Goal: Task Accomplishment & Management: Manage account settings

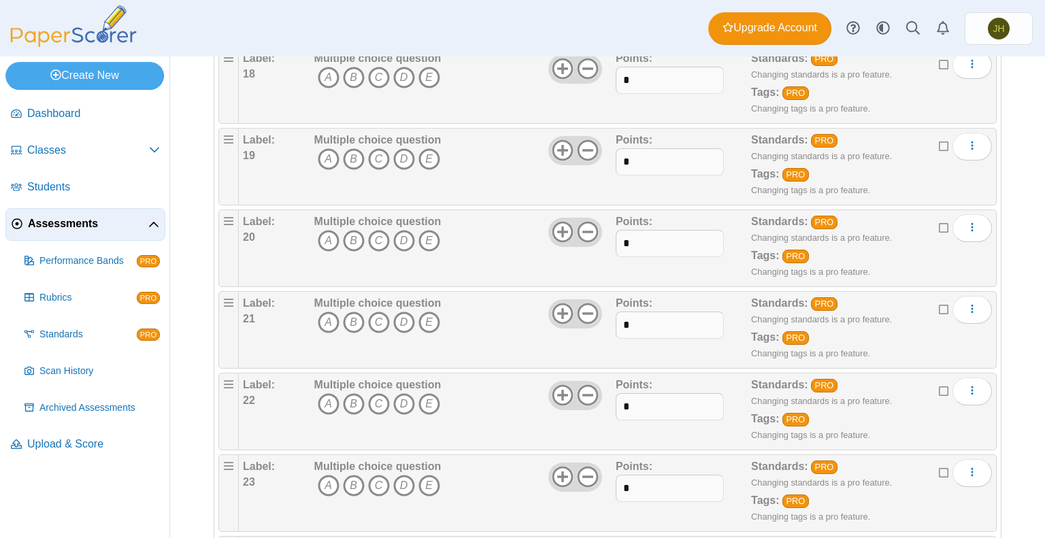
scroll to position [1659, 0]
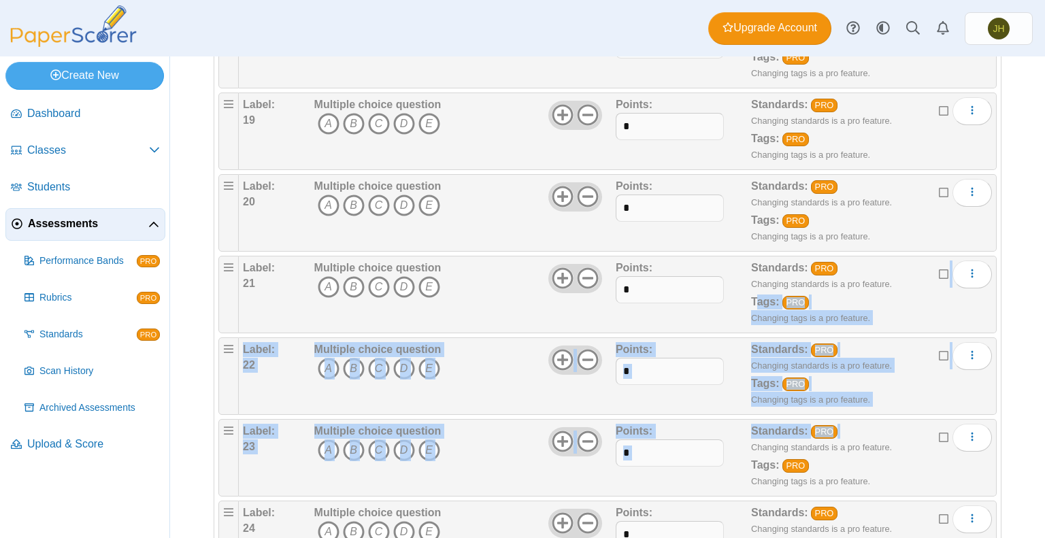
drag, startPoint x: 749, startPoint y: 299, endPoint x: 745, endPoint y: 434, distance: 135.4
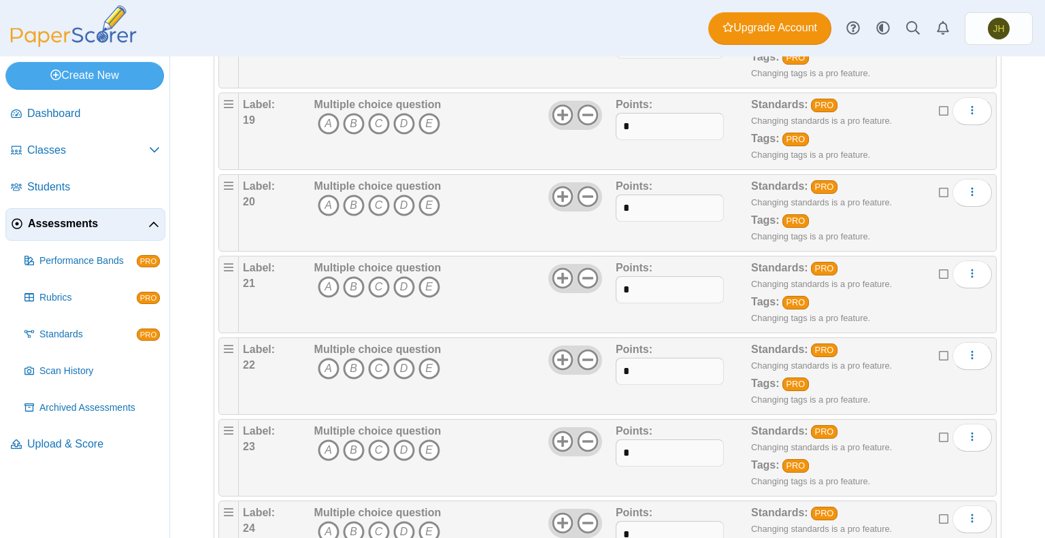
click at [574, 33] on div "Dashboard Classes Archived classes Students Assessments" at bounding box center [522, 28] width 1045 height 56
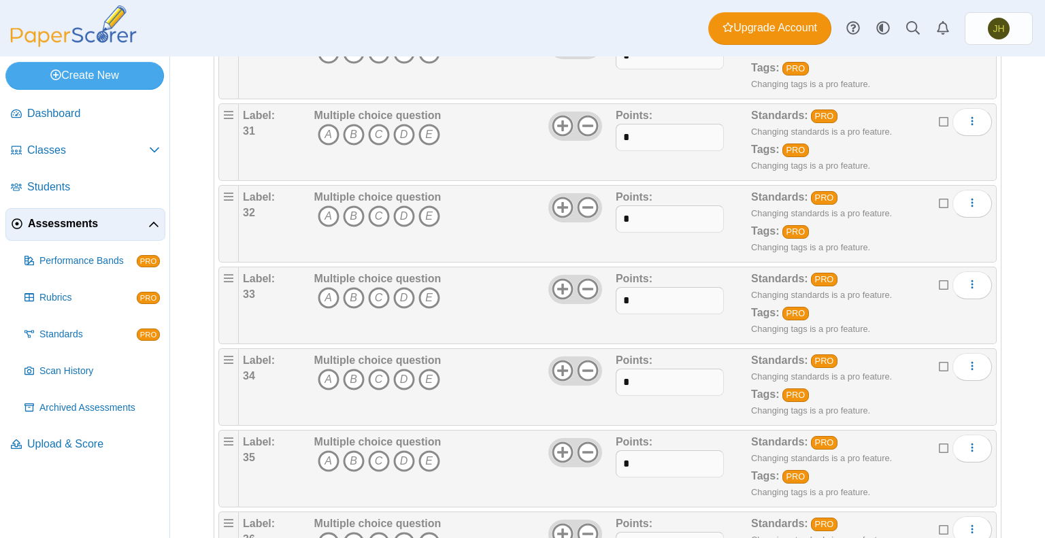
scroll to position [2659, 0]
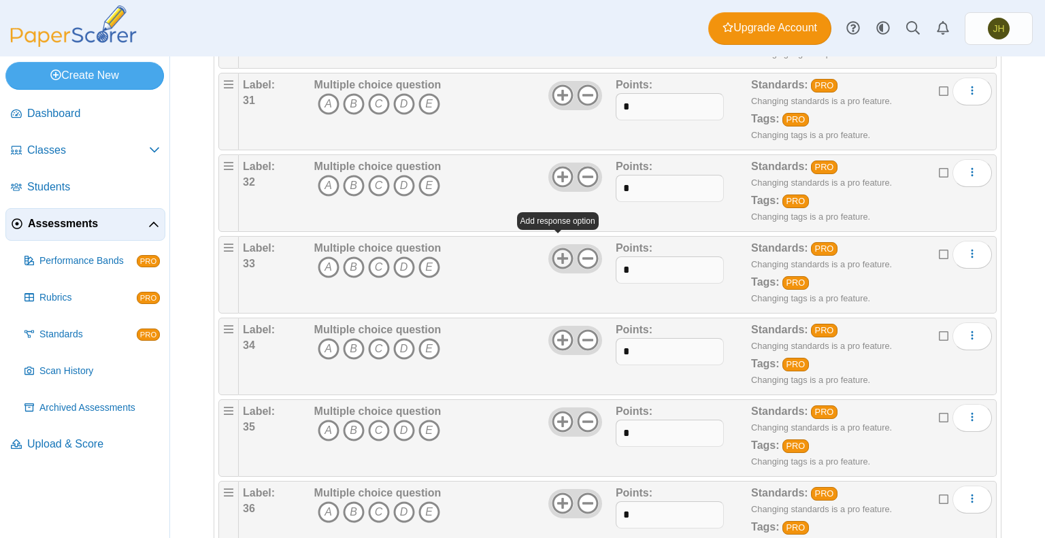
click at [553, 248] on icon at bounding box center [563, 259] width 22 height 22
click at [555, 248] on use at bounding box center [562, 258] width 21 height 21
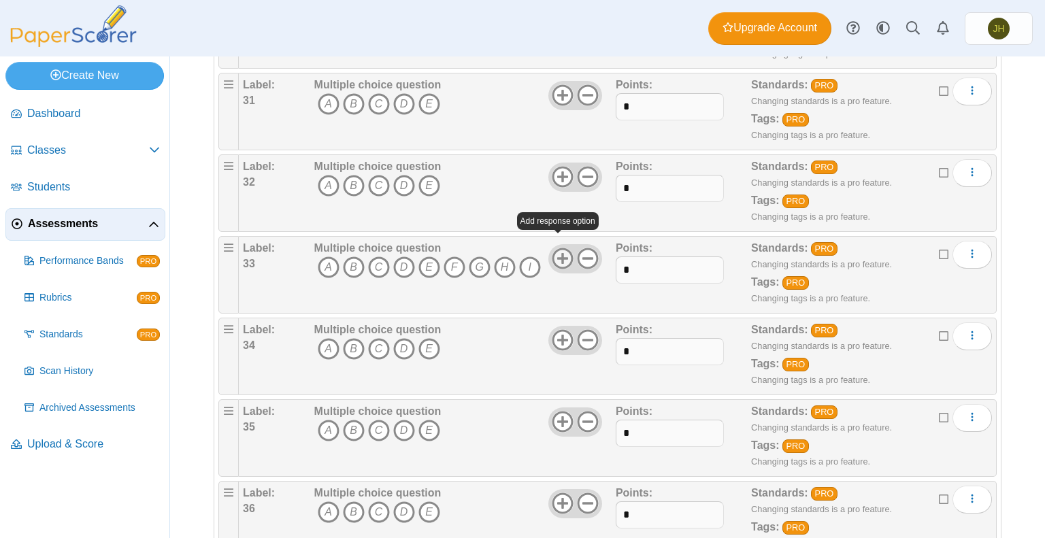
click at [555, 248] on use at bounding box center [562, 258] width 21 height 21
click at [555, 248] on icon at bounding box center [563, 259] width 22 height 22
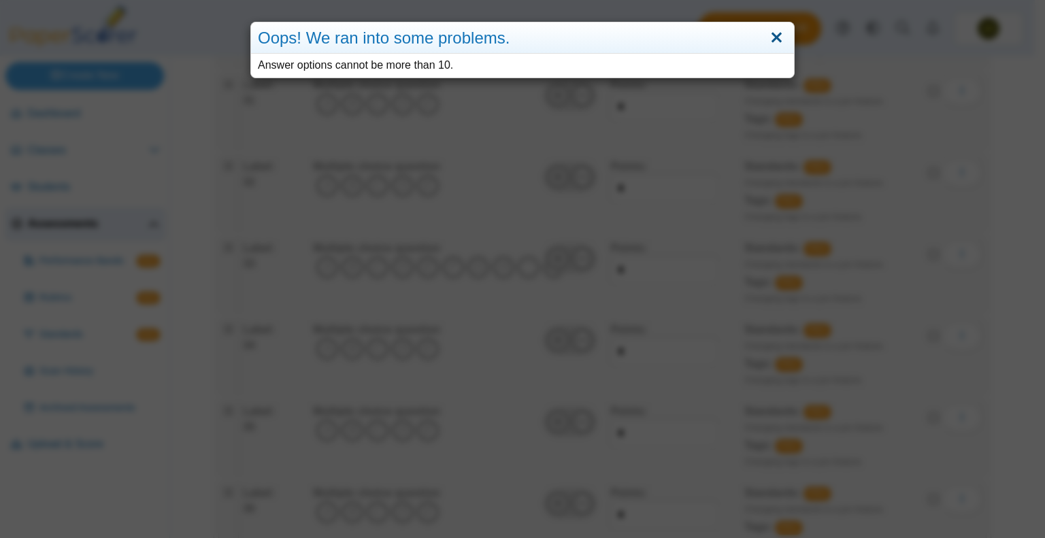
click at [770, 34] on link "Close" at bounding box center [776, 38] width 21 height 23
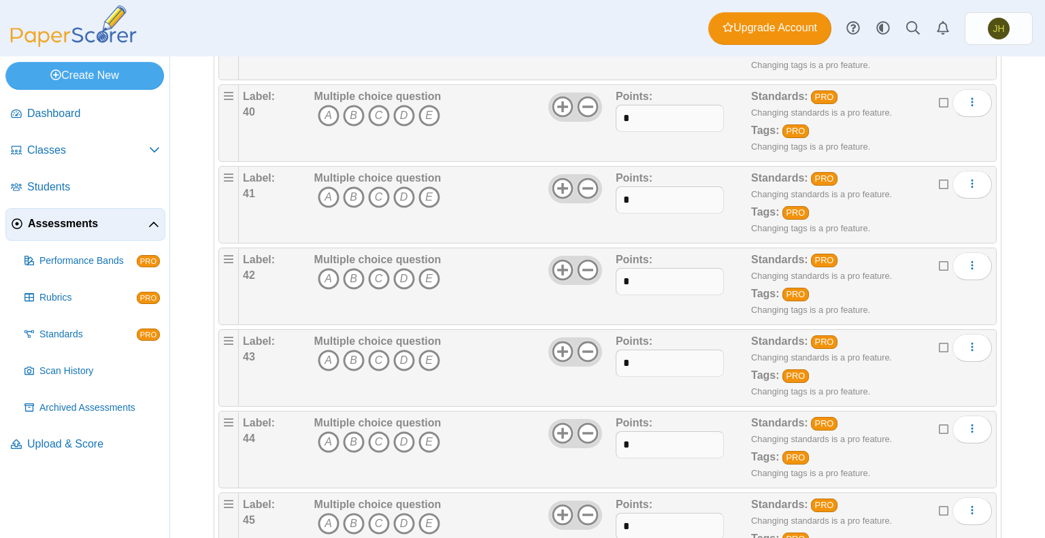
scroll to position [3383, 0]
click at [563, 340] on icon at bounding box center [563, 351] width 22 height 22
click at [558, 422] on use at bounding box center [562, 432] width 21 height 21
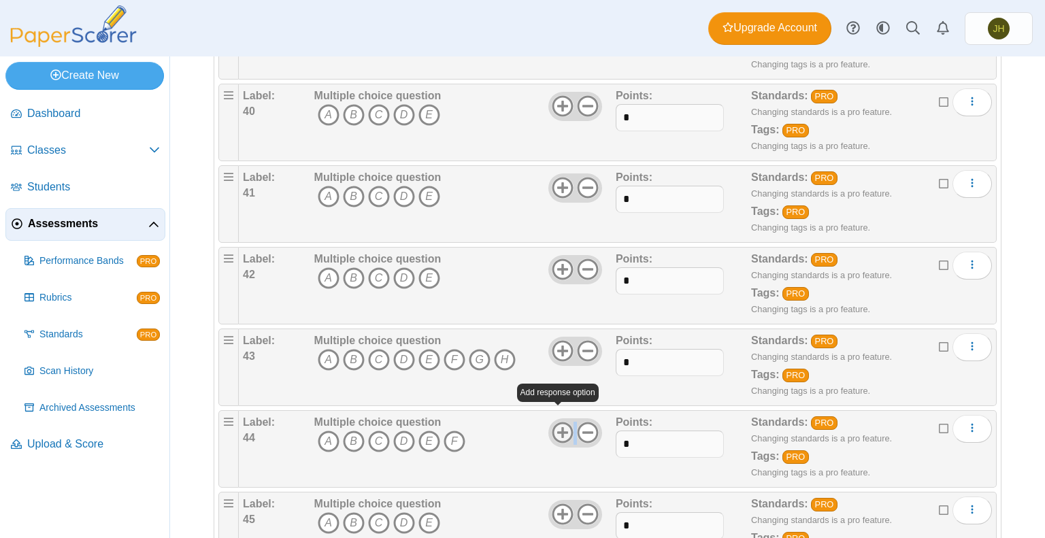
click at [558, 422] on use at bounding box center [562, 432] width 21 height 21
click at [583, 340] on icon at bounding box center [588, 351] width 22 height 22
click at [581, 422] on use at bounding box center [587, 432] width 21 height 21
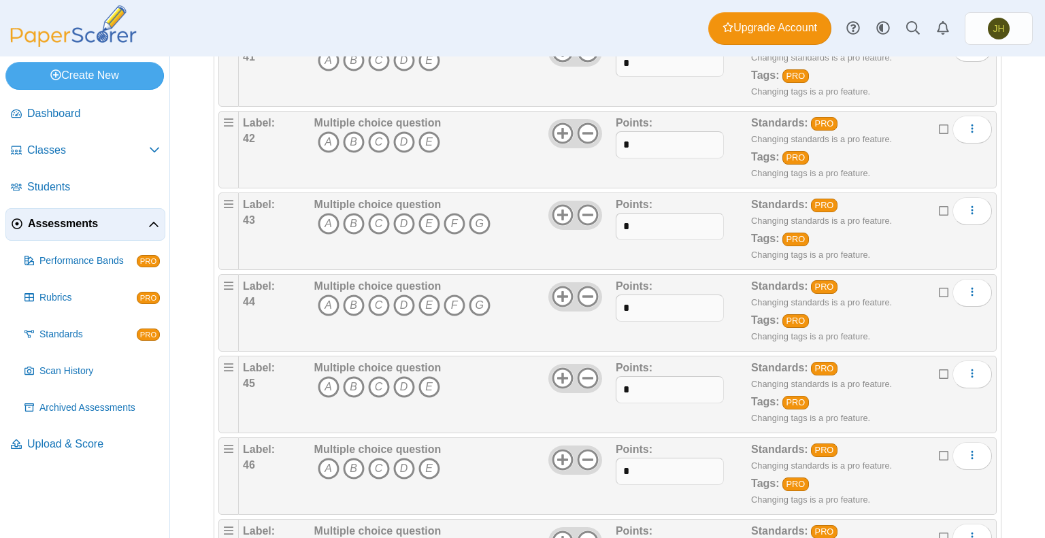
scroll to position [3519, 0]
click at [559, 367] on icon at bounding box center [563, 378] width 22 height 22
click at [556, 449] on icon at bounding box center [563, 460] width 22 height 22
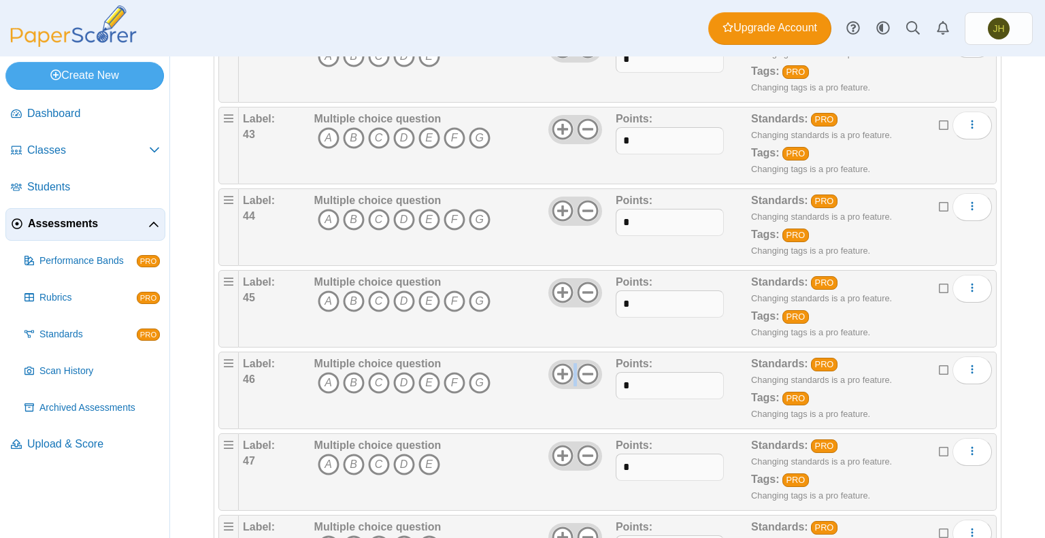
scroll to position [3605, 0]
click at [552, 444] on icon at bounding box center [563, 455] width 22 height 22
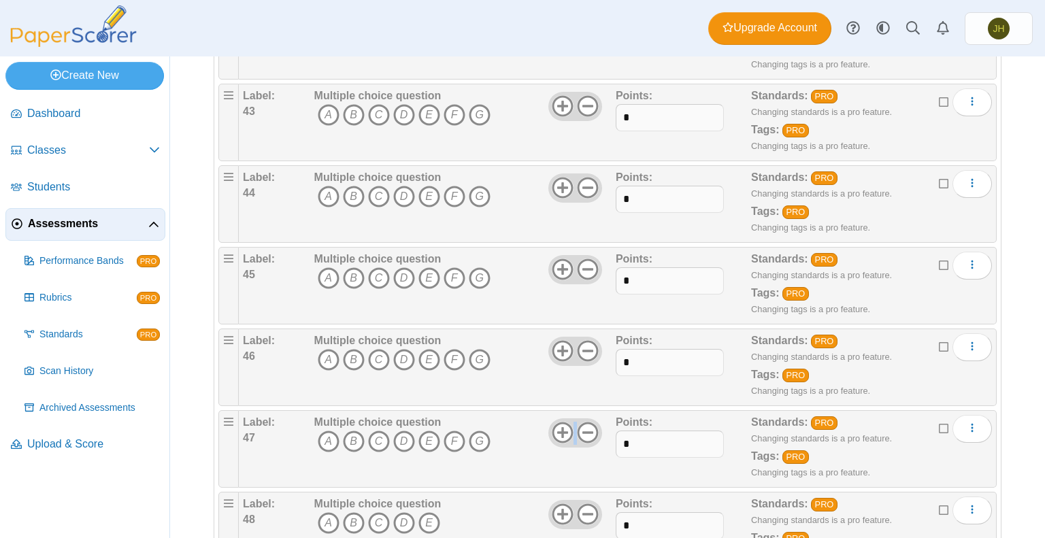
scroll to position [3629, 0]
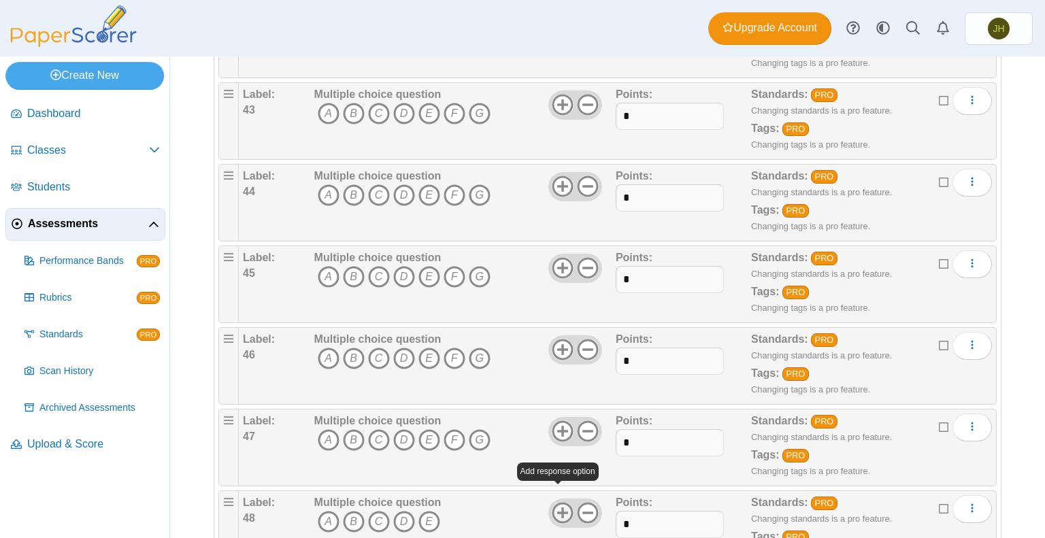
click at [553, 502] on icon at bounding box center [563, 513] width 22 height 22
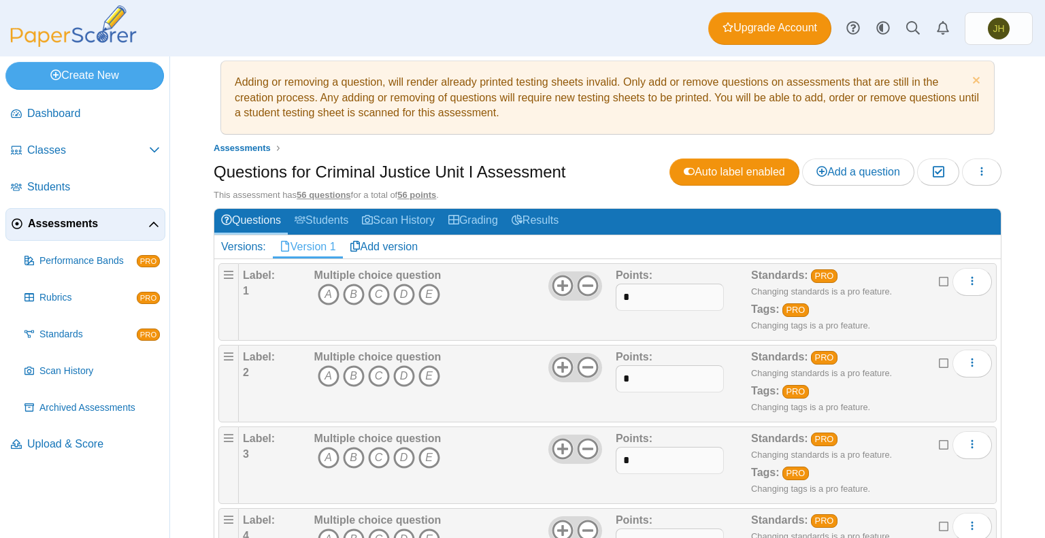
scroll to position [0, 0]
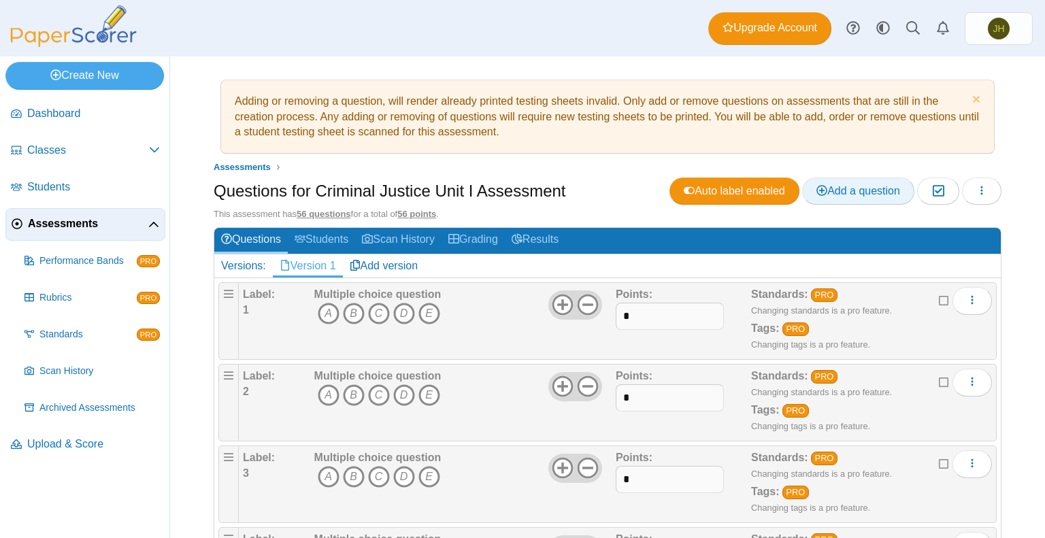
drag, startPoint x: 859, startPoint y: 193, endPoint x: 846, endPoint y: 190, distance: 13.4
click at [846, 190] on span "Add a question" at bounding box center [858, 191] width 84 height 12
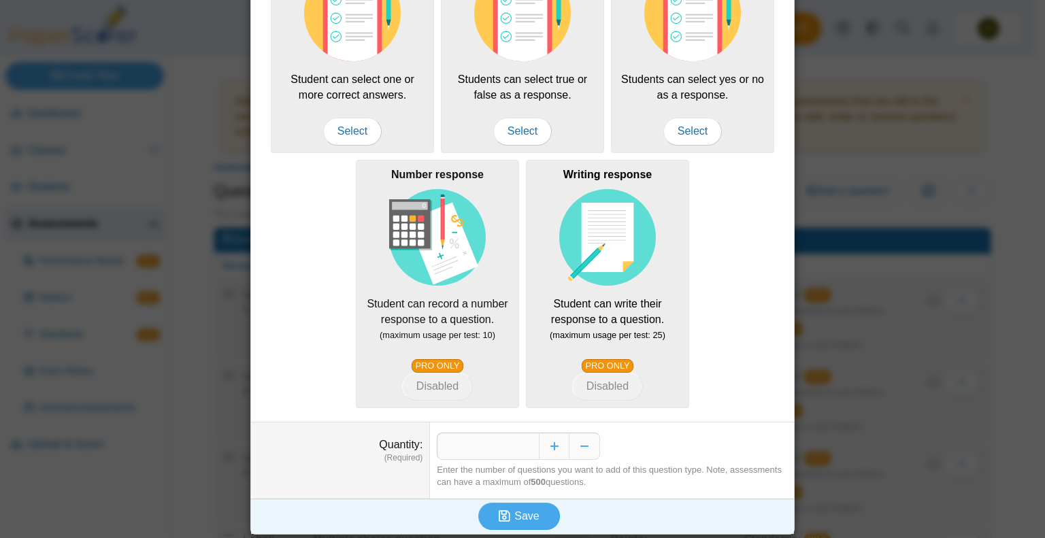
scroll to position [222, 0]
click at [582, 444] on button "Decrease" at bounding box center [584, 446] width 31 height 27
click at [548, 443] on button "Increase" at bounding box center [554, 446] width 31 height 27
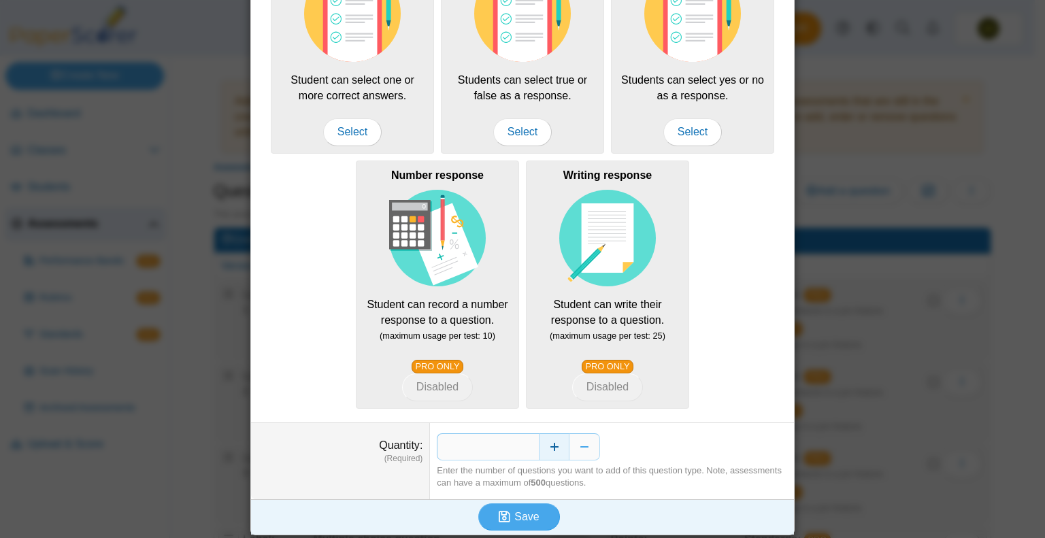
type input "*"
click at [520, 511] on span "Save" at bounding box center [526, 517] width 24 height 12
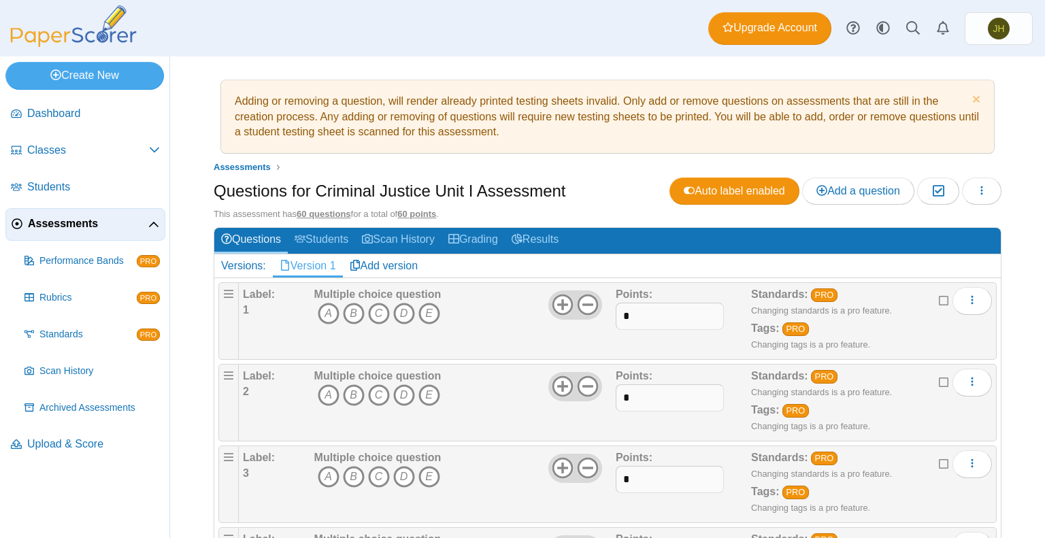
scroll to position [19, 0]
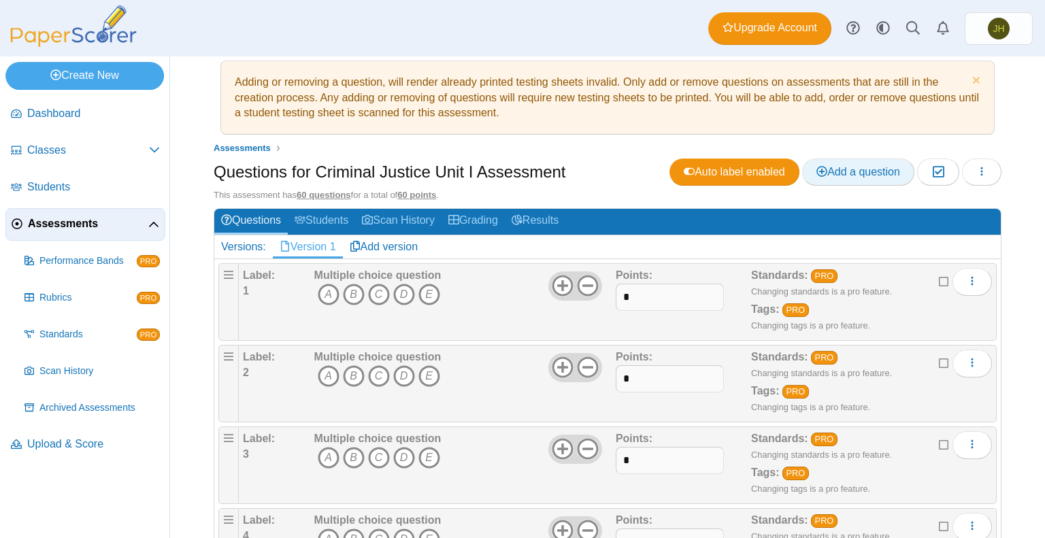
click at [816, 166] on use at bounding box center [821, 171] width 11 height 11
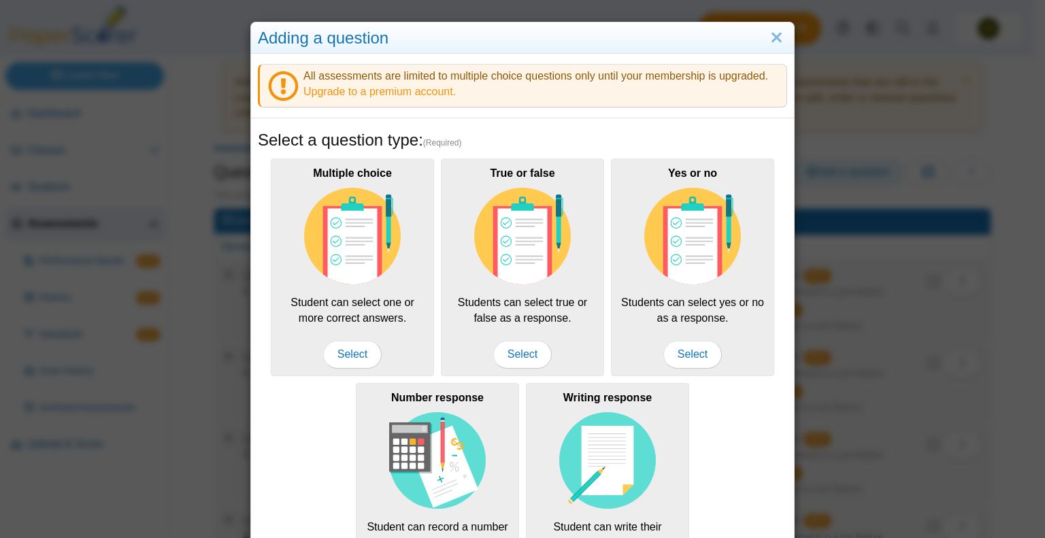
scroll to position [0, 0]
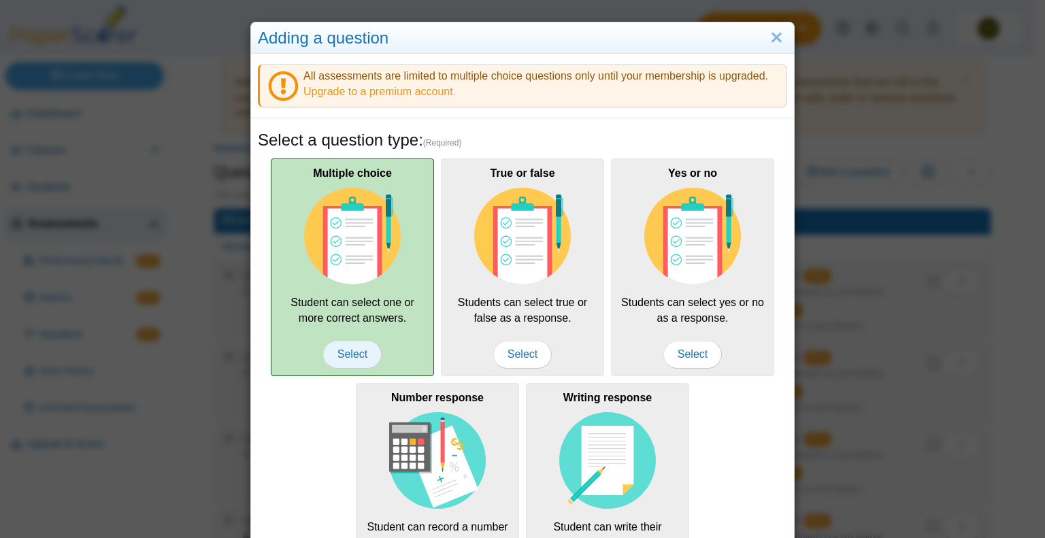
click at [346, 344] on span "Select" at bounding box center [352, 354] width 59 height 27
click at [399, 359] on div "Multiple choice Student can select one or more correct answers. Select" at bounding box center [352, 268] width 163 height 218
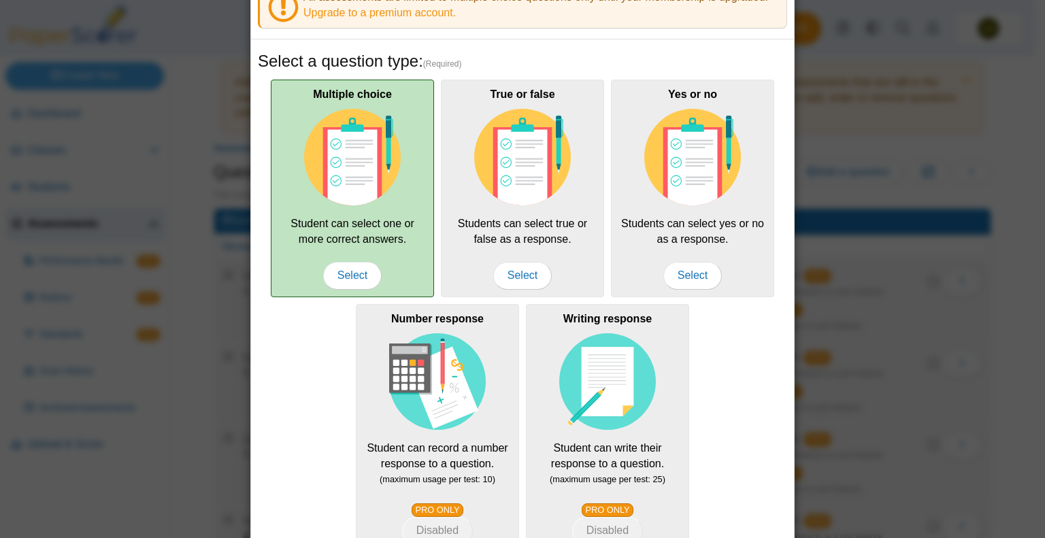
scroll to position [79, 0]
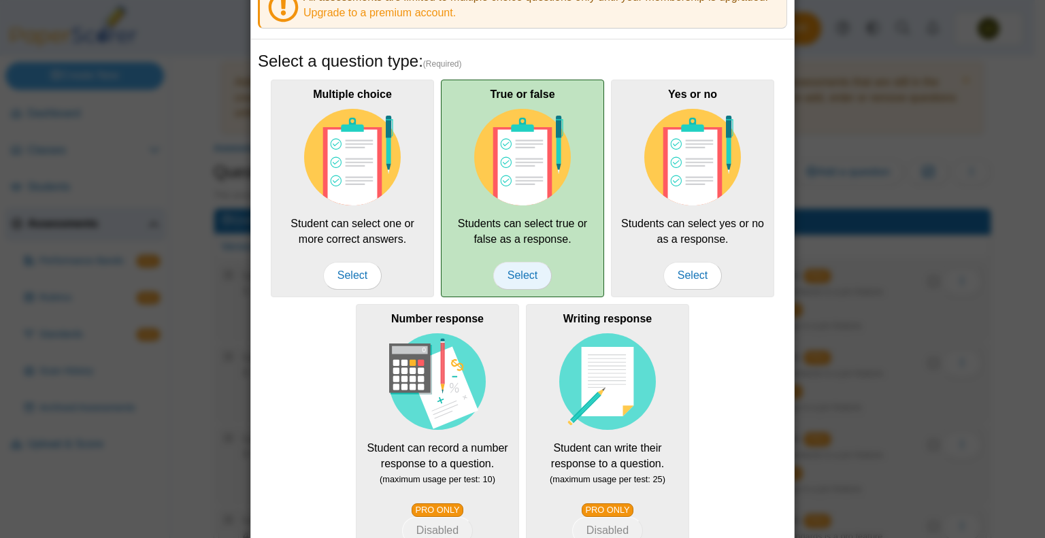
click at [522, 271] on span "Select" at bounding box center [522, 275] width 59 height 27
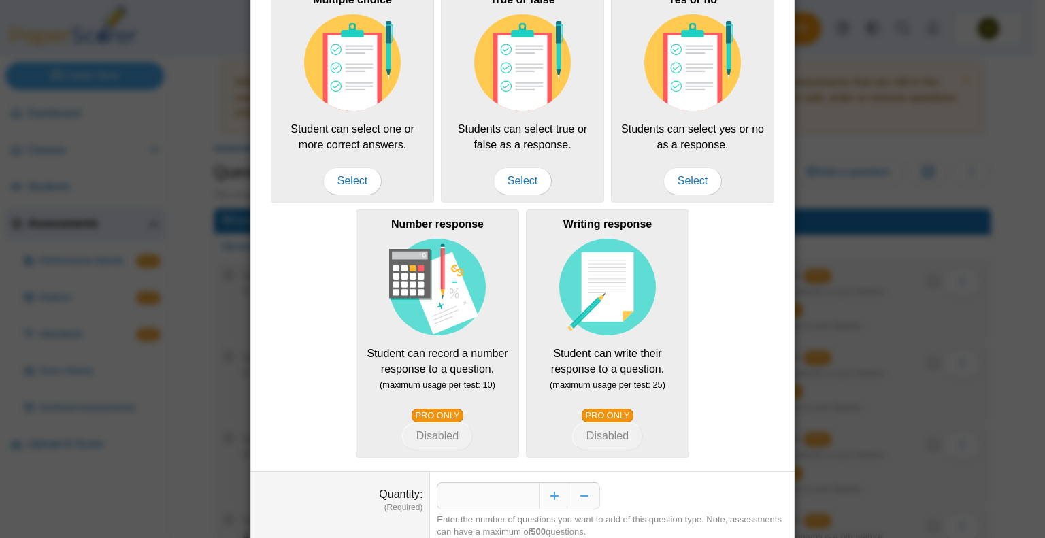
scroll to position [223, 0]
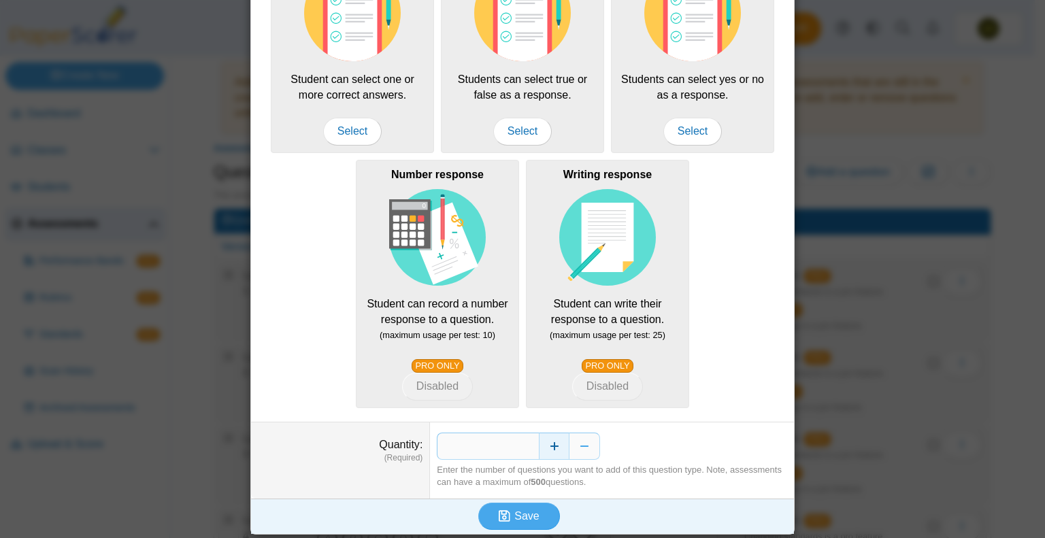
click at [549, 439] on button "Increase" at bounding box center [554, 446] width 31 height 27
type input "*"
click at [520, 513] on span "Save" at bounding box center [526, 516] width 24 height 12
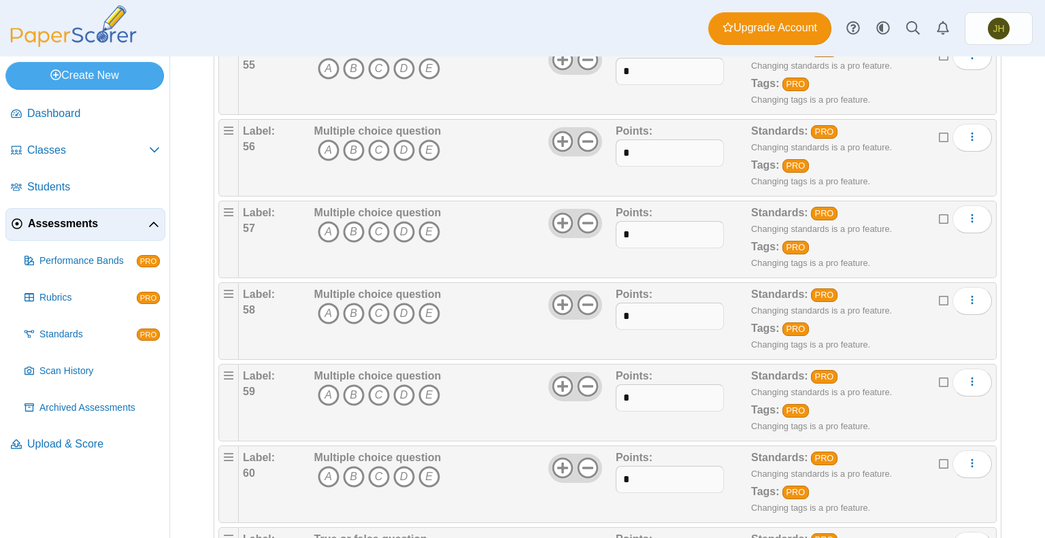
scroll to position [4814, 0]
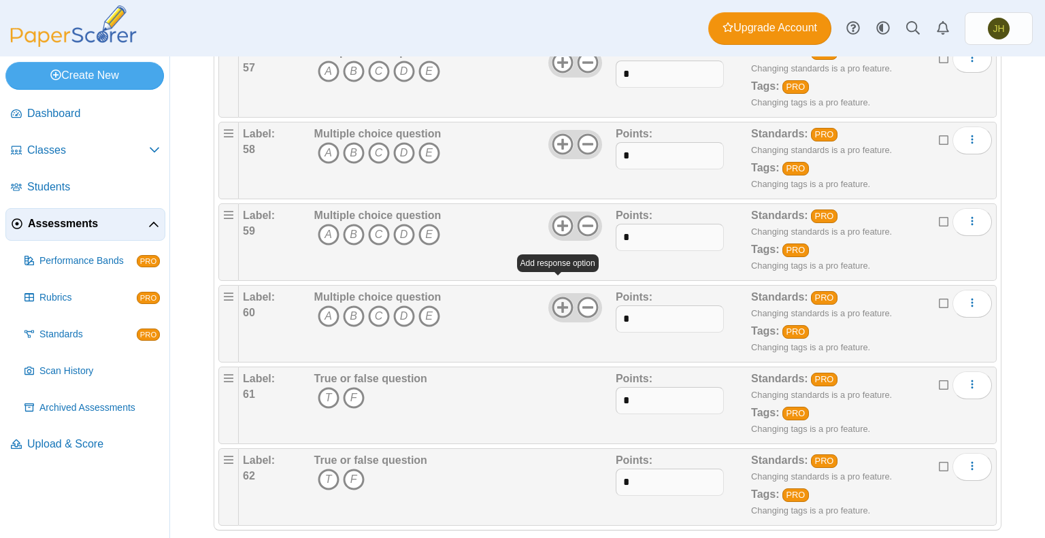
click at [553, 297] on use at bounding box center [562, 307] width 21 height 21
click at [581, 297] on icon at bounding box center [588, 308] width 22 height 22
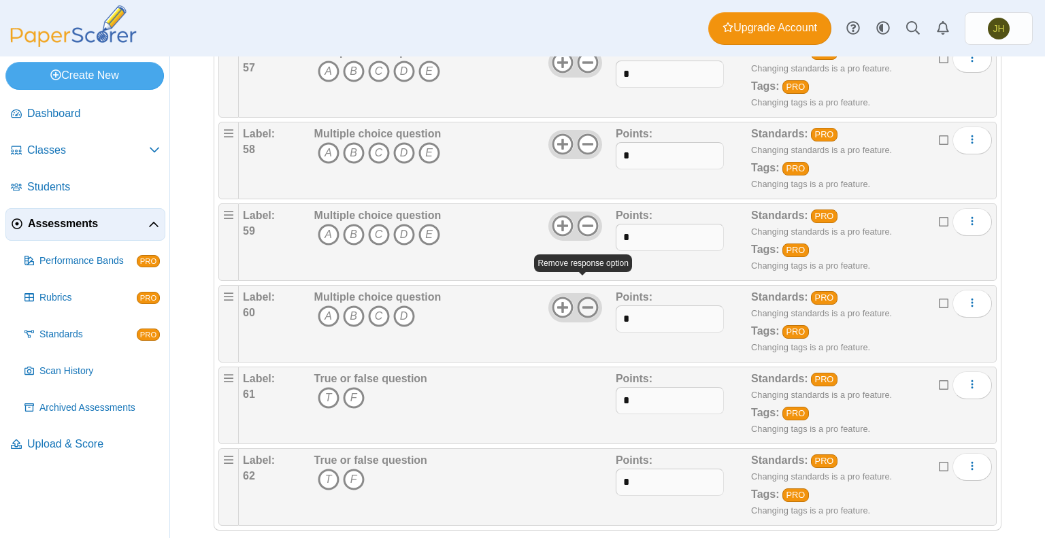
click at [581, 297] on icon at bounding box center [588, 308] width 22 height 22
click at [584, 297] on use at bounding box center [587, 307] width 21 height 21
click at [967, 290] on button "More options" at bounding box center [971, 303] width 39 height 27
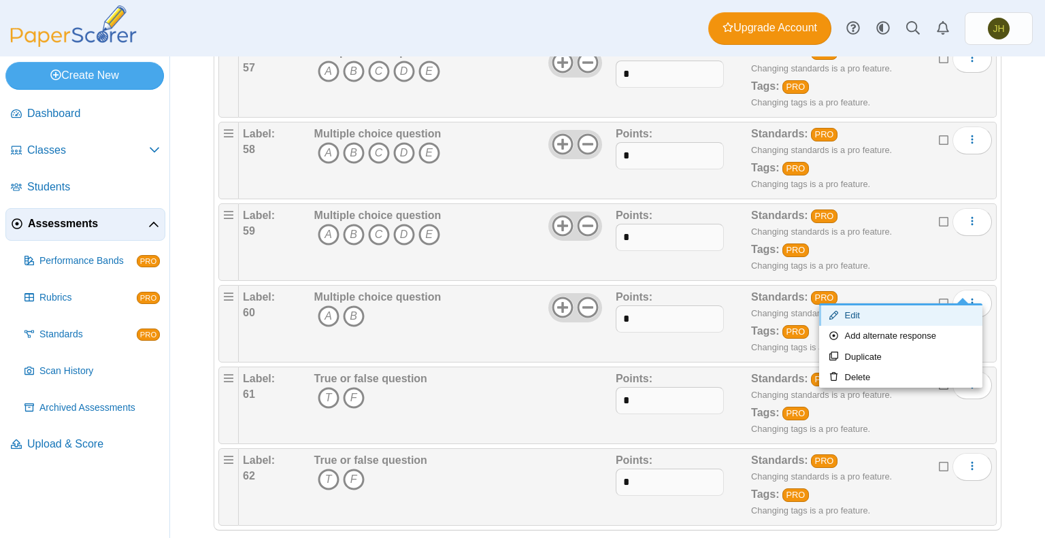
click at [872, 310] on link "Edit" at bounding box center [900, 315] width 163 height 20
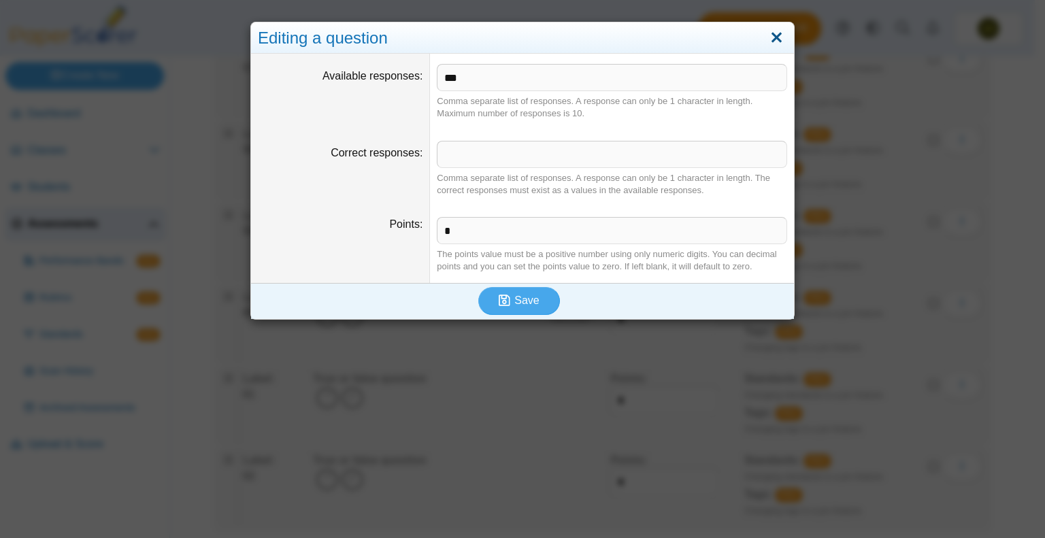
click at [769, 37] on link "Close" at bounding box center [776, 38] width 21 height 23
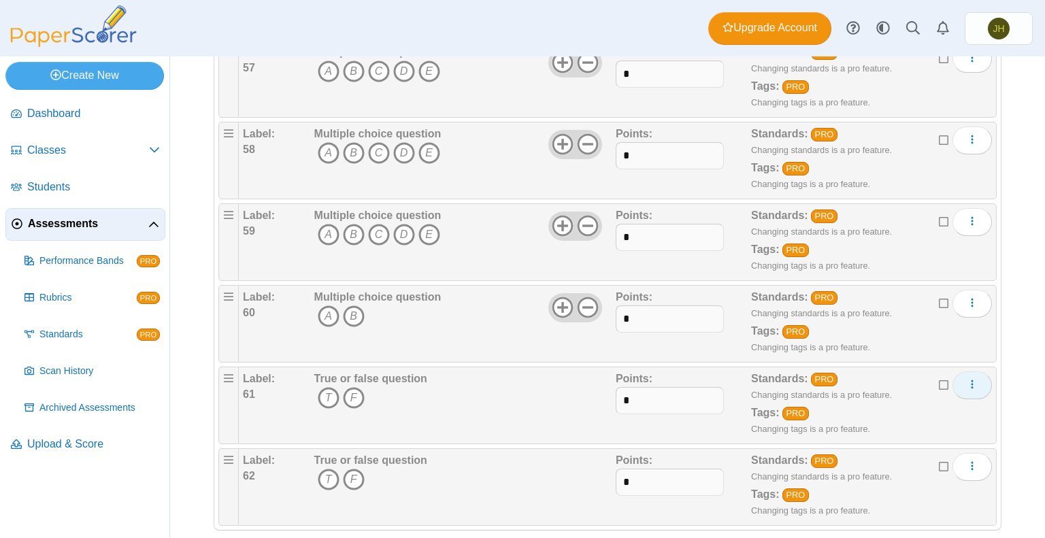
click at [955, 371] on button "More options" at bounding box center [971, 384] width 39 height 27
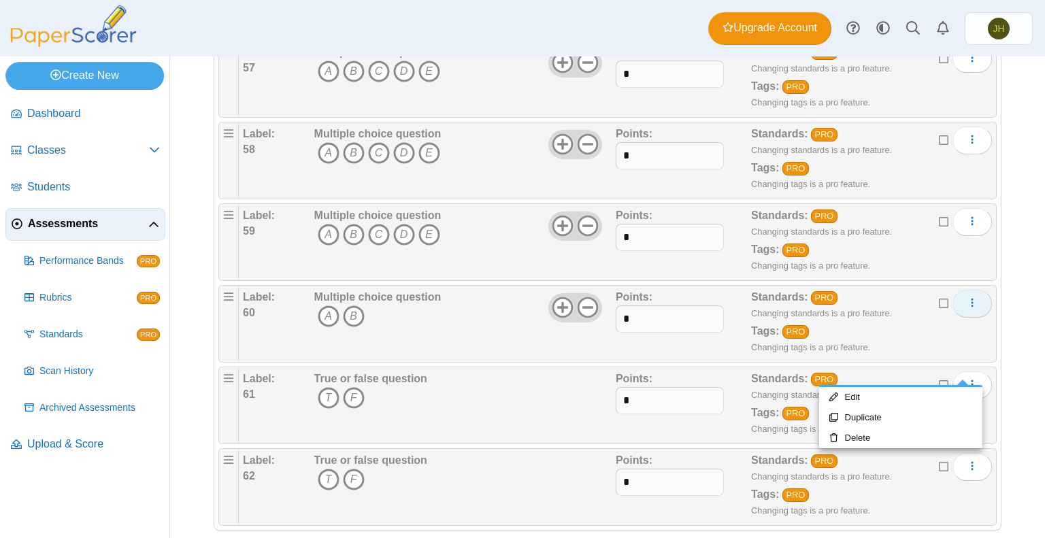
click at [967, 297] on icon "More options" at bounding box center [972, 302] width 11 height 11
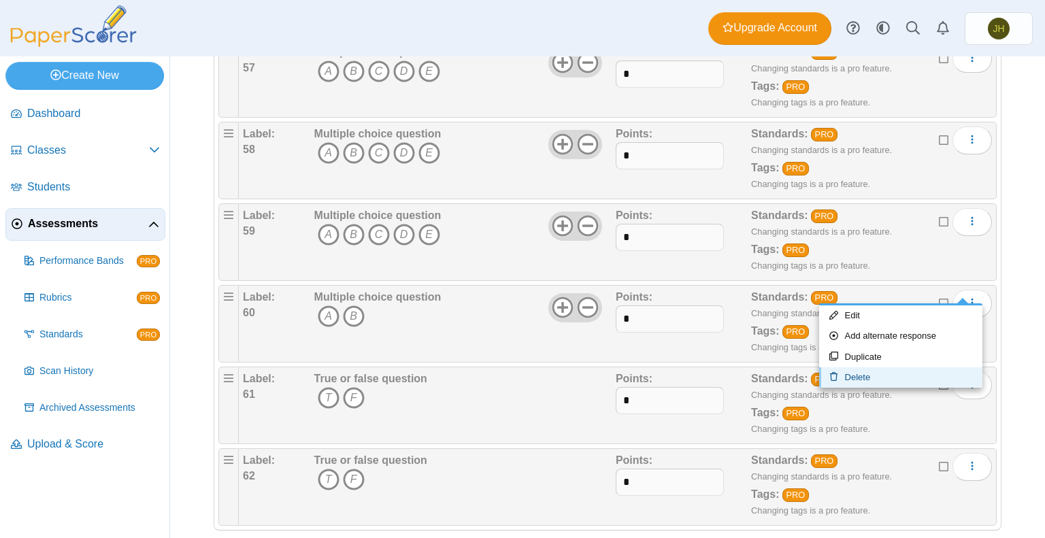
click at [864, 375] on link "Delete" at bounding box center [900, 377] width 163 height 20
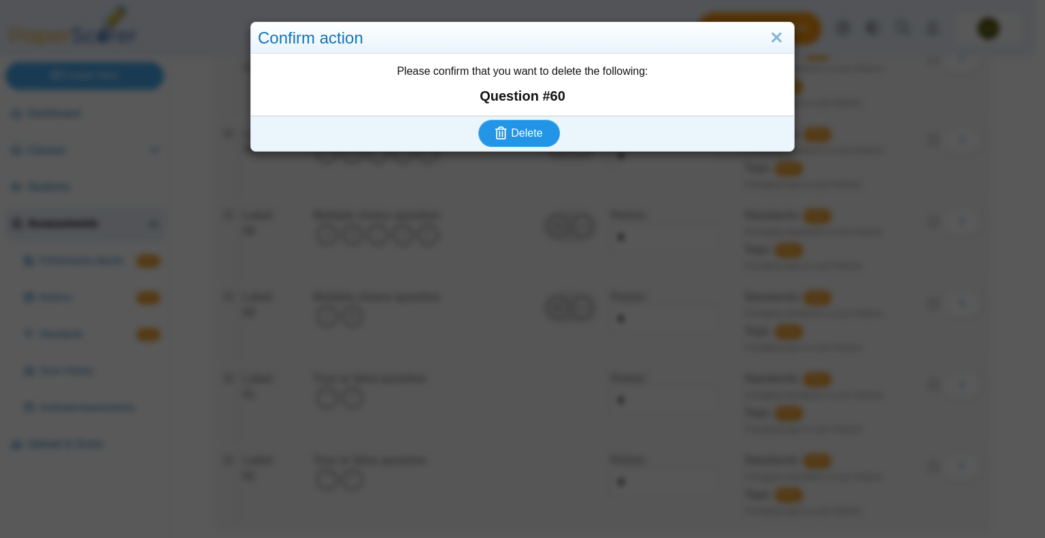
click at [525, 134] on span "Delete" at bounding box center [526, 133] width 31 height 12
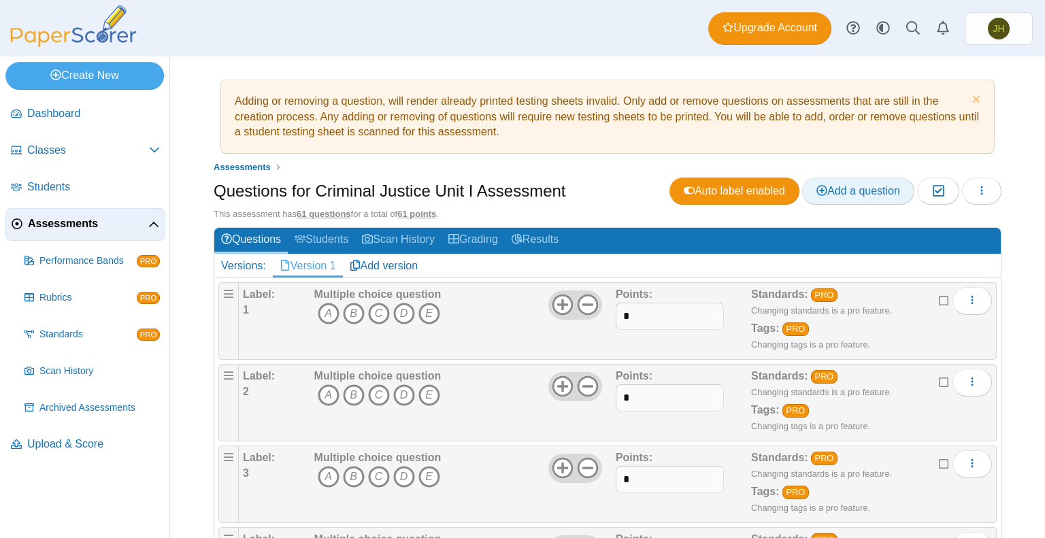
drag, startPoint x: 846, startPoint y: 190, endPoint x: 827, endPoint y: 179, distance: 21.9
click at [827, 179] on link "Add a question" at bounding box center [858, 191] width 112 height 27
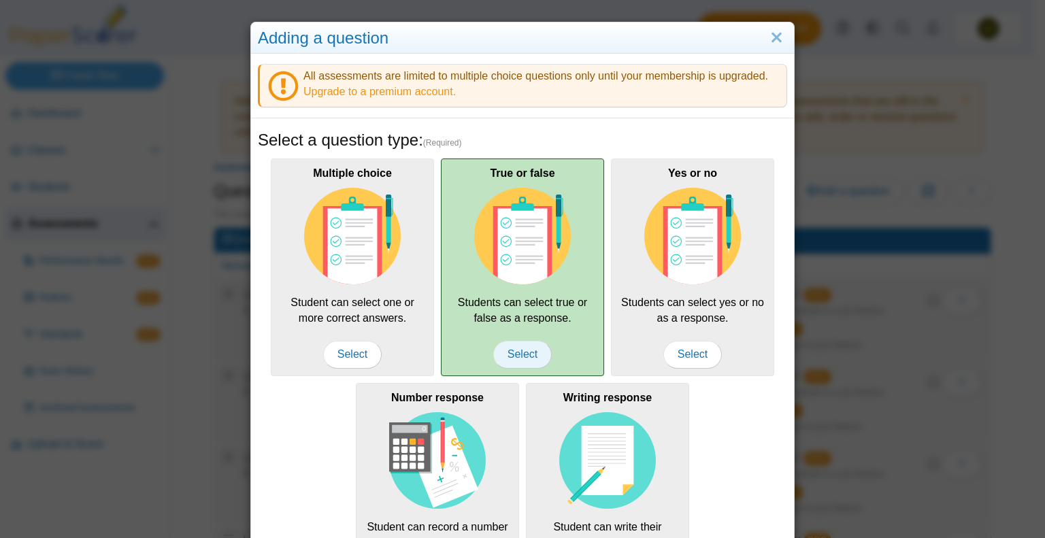
click at [512, 345] on span "Select" at bounding box center [522, 354] width 59 height 27
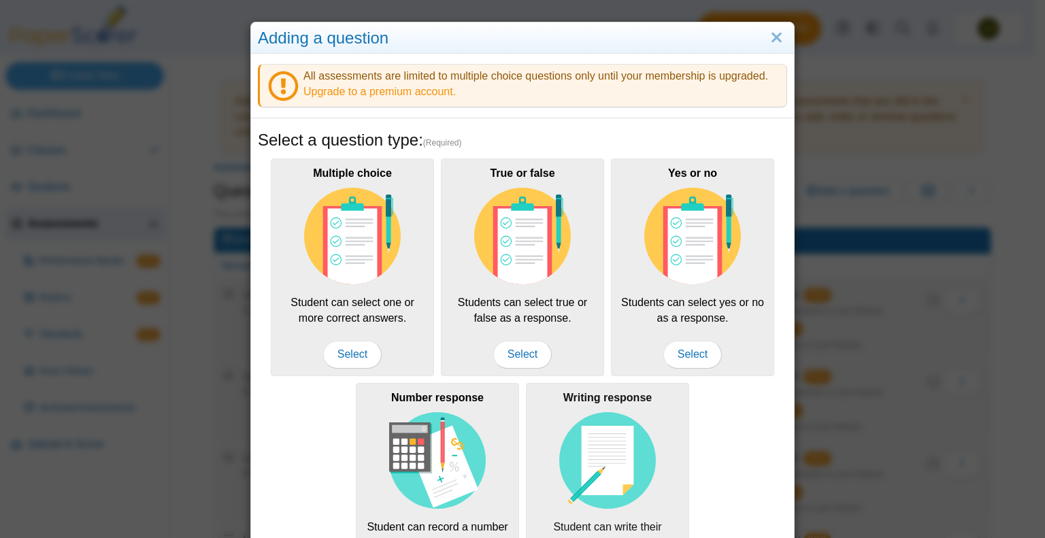
scroll to position [223, 0]
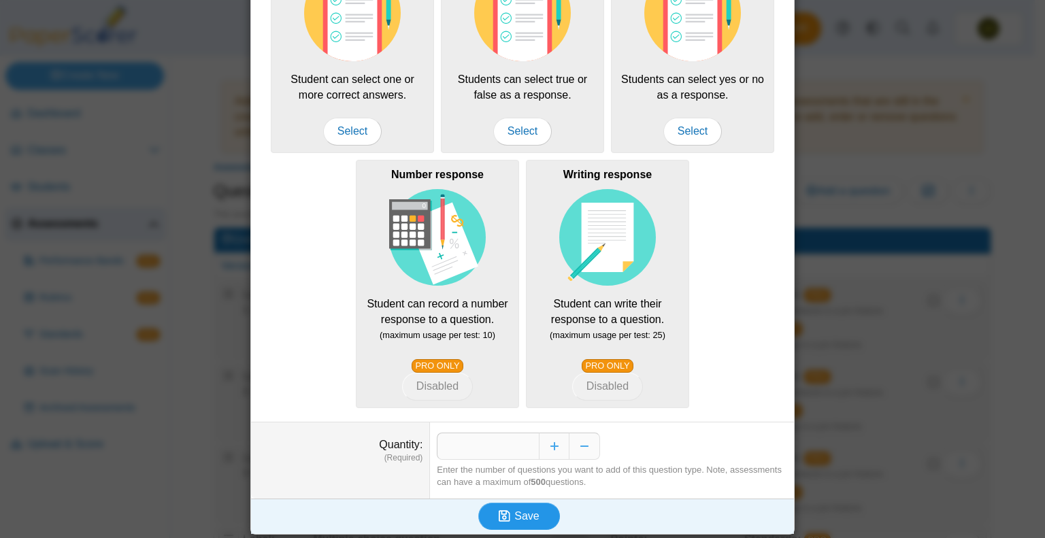
click at [508, 515] on icon "submit" at bounding box center [507, 516] width 16 height 15
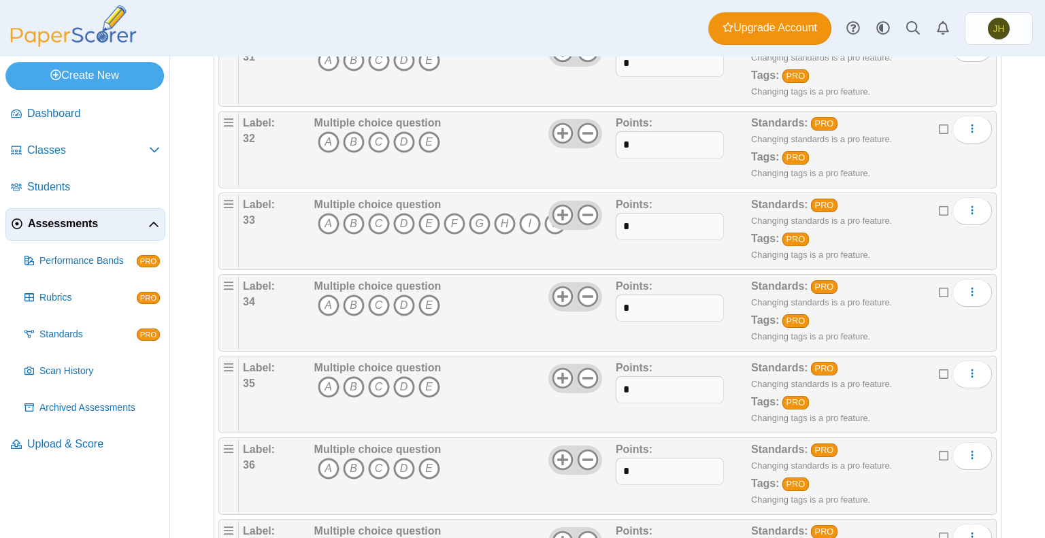
scroll to position [2701, 0]
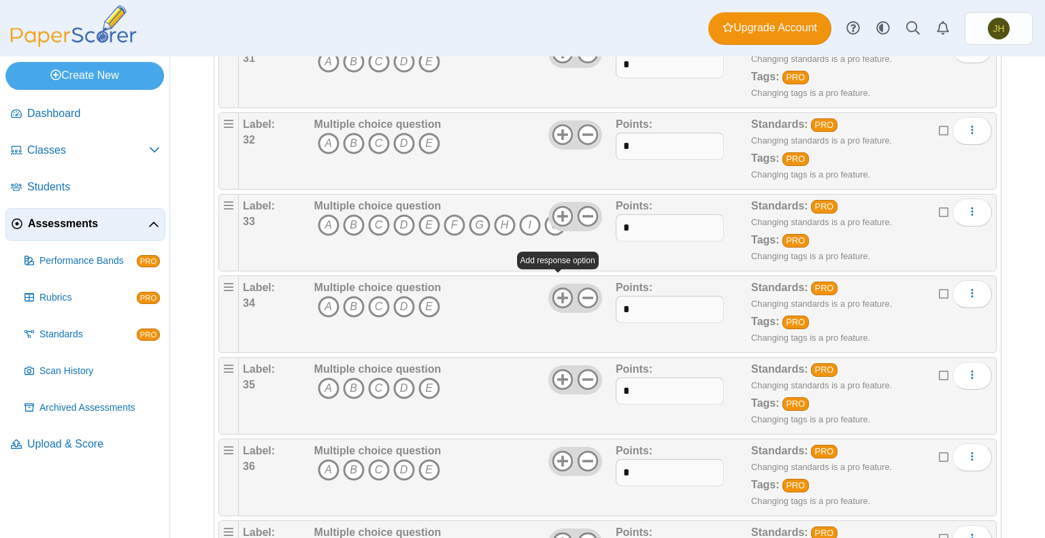
click at [558, 288] on use at bounding box center [562, 298] width 21 height 21
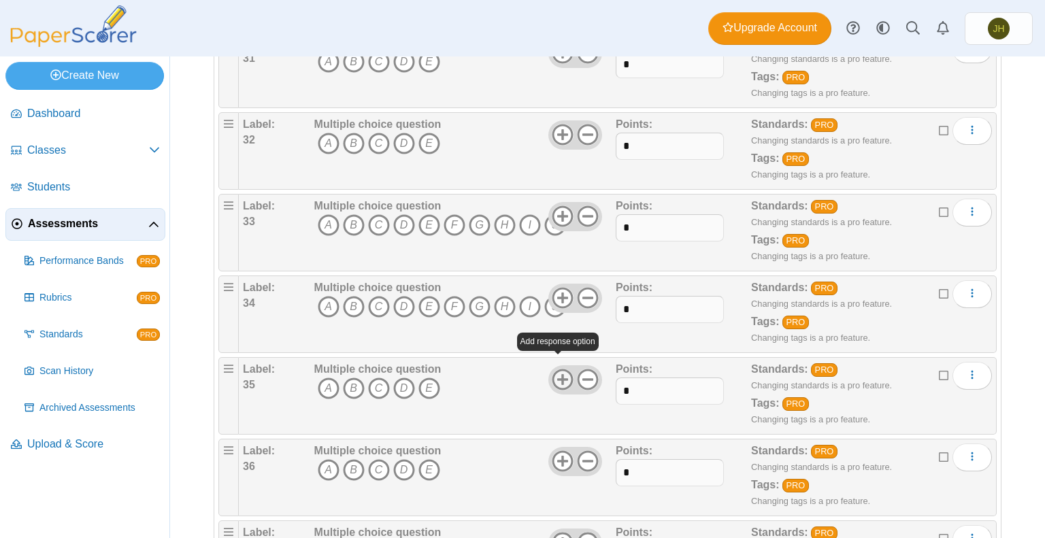
click at [554, 369] on icon at bounding box center [563, 380] width 22 height 22
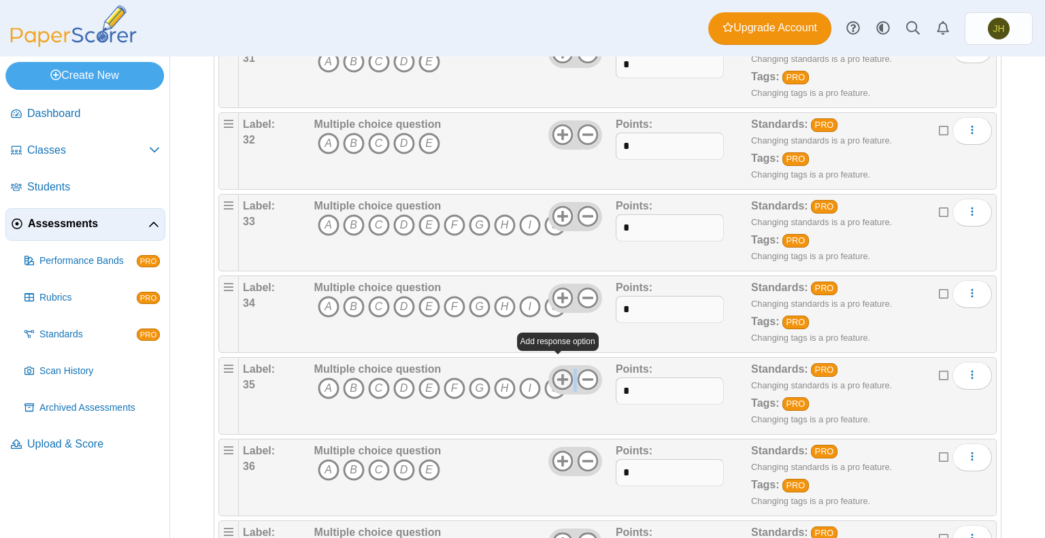
click at [554, 369] on icon at bounding box center [563, 380] width 22 height 22
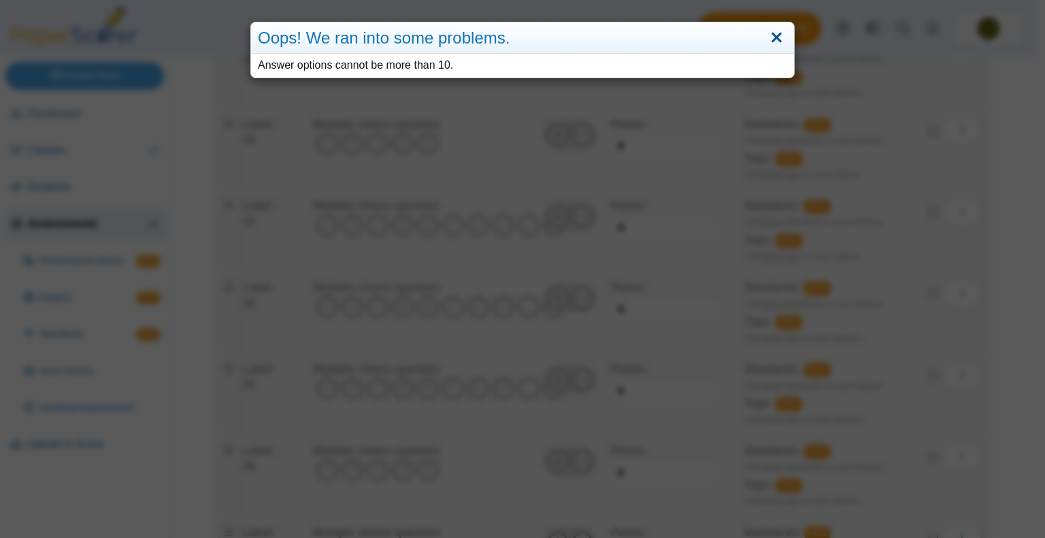
click at [767, 35] on link "Close" at bounding box center [776, 38] width 21 height 23
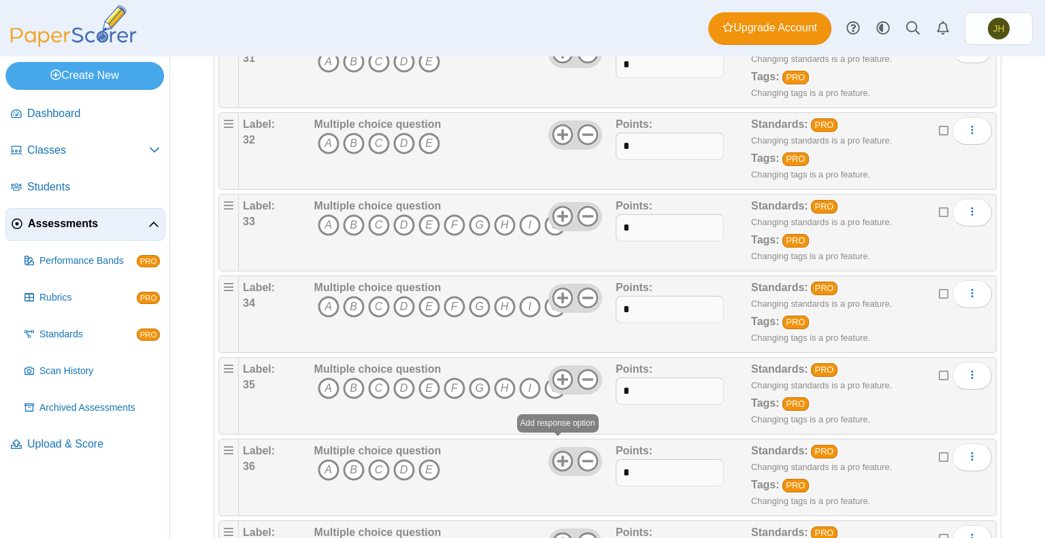
click at [558, 451] on use at bounding box center [562, 461] width 21 height 21
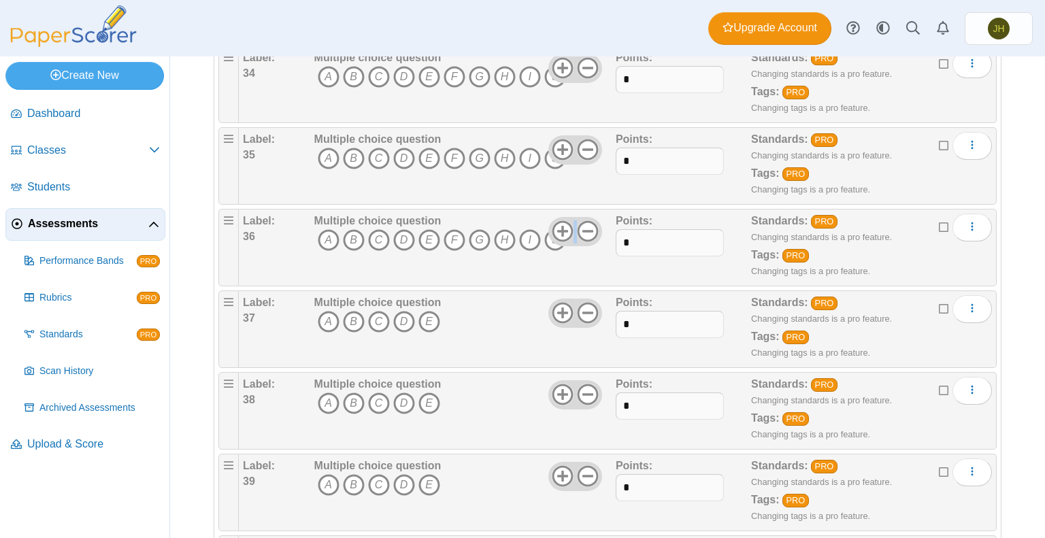
scroll to position [2932, 0]
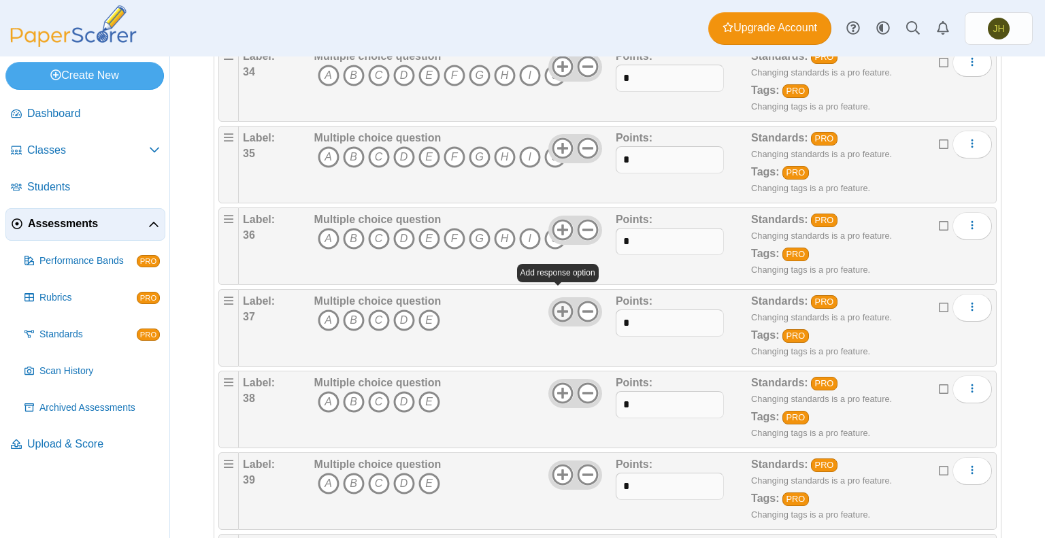
click at [558, 301] on use at bounding box center [562, 311] width 21 height 21
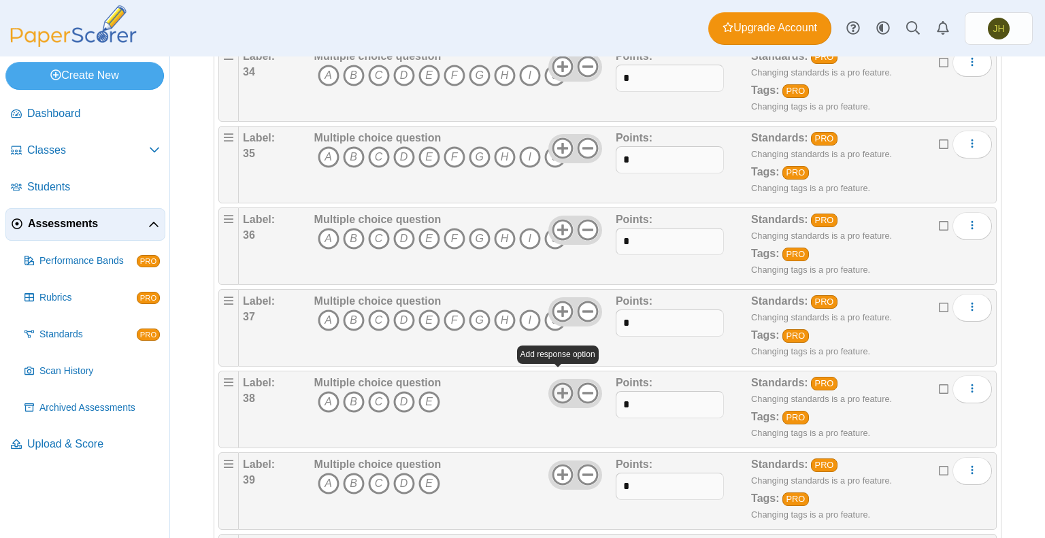
click at [554, 383] on icon at bounding box center [563, 393] width 22 height 22
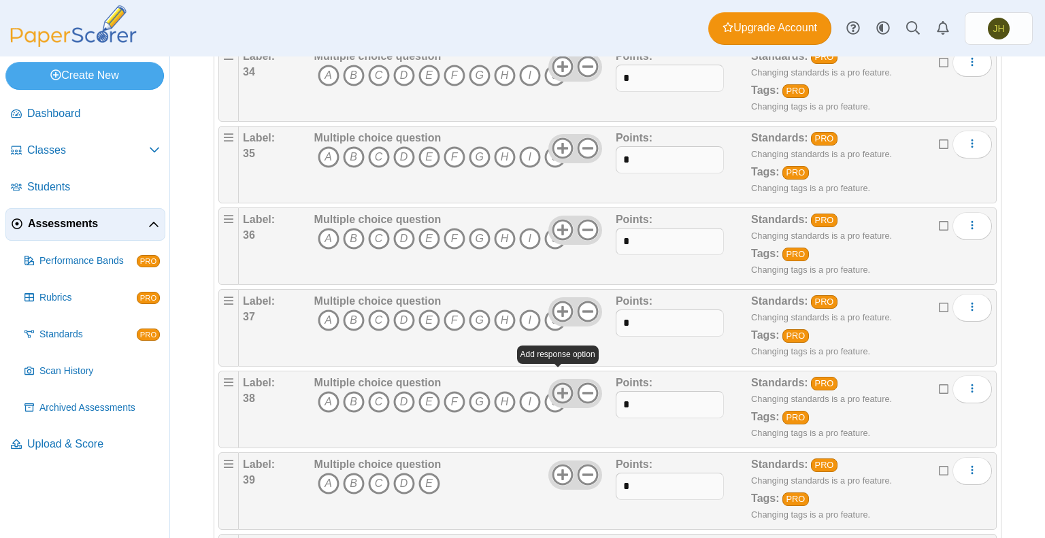
click at [554, 383] on icon at bounding box center [563, 393] width 22 height 22
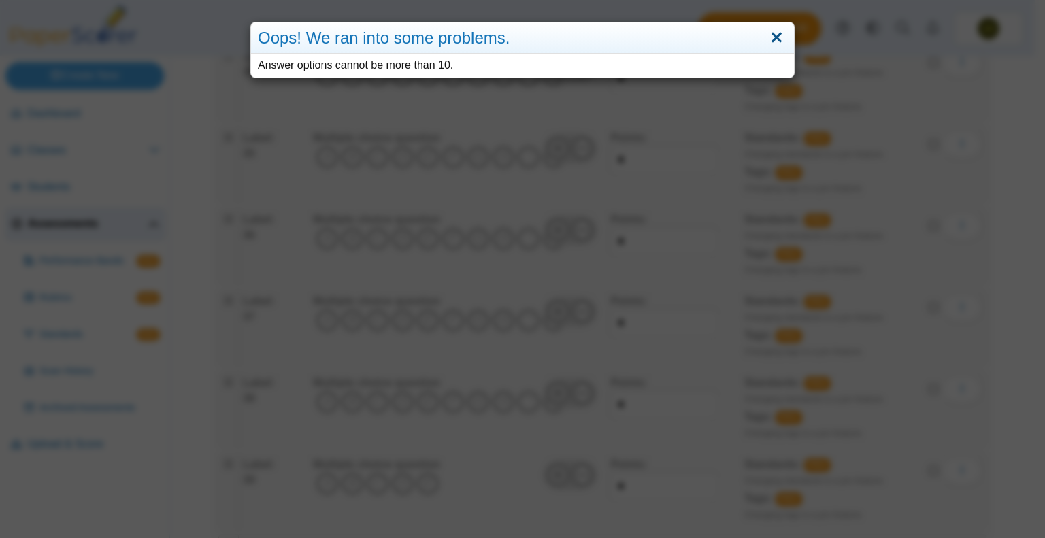
click at [769, 39] on link "Close" at bounding box center [776, 38] width 21 height 23
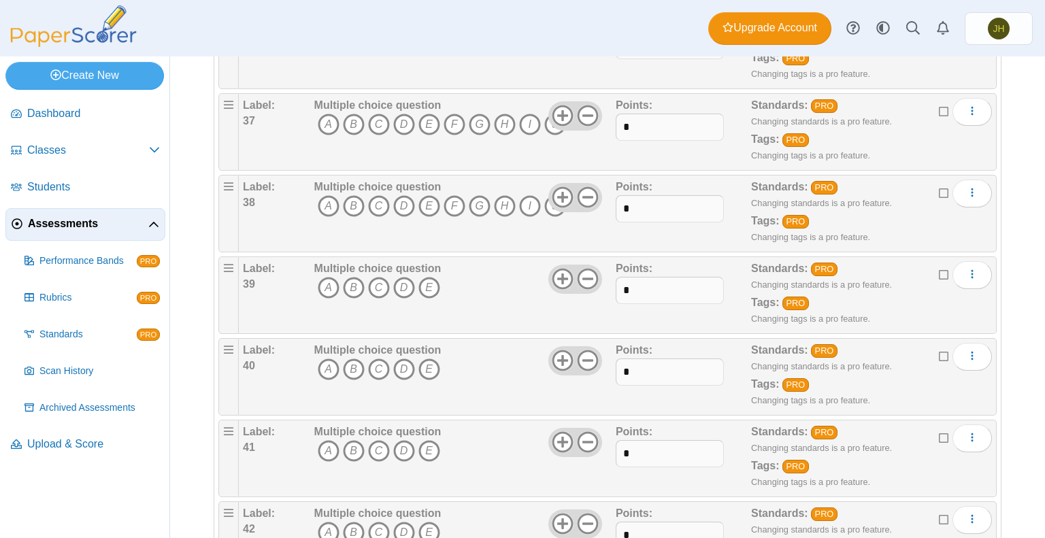
scroll to position [3176, 0]
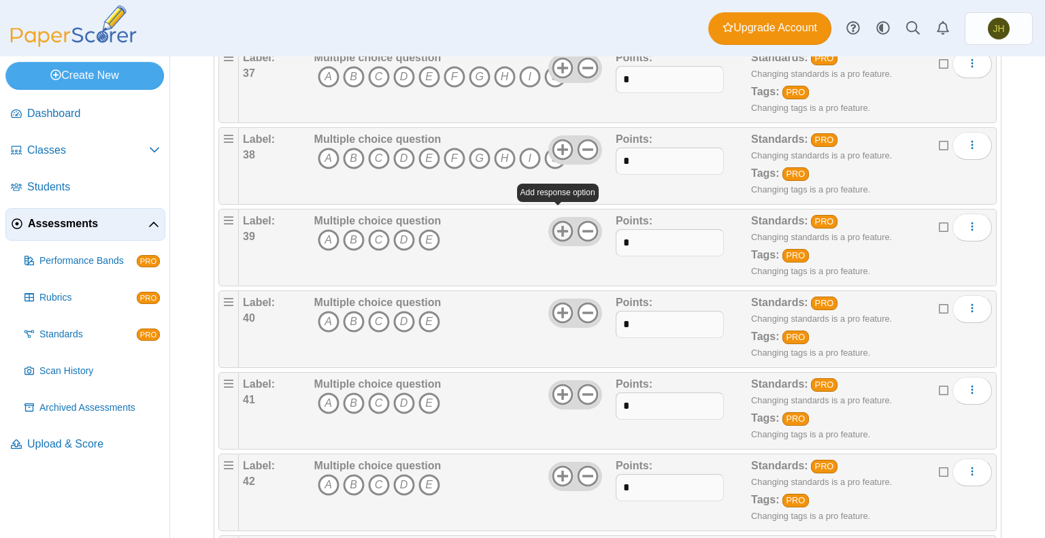
click at [558, 221] on use at bounding box center [562, 231] width 21 height 21
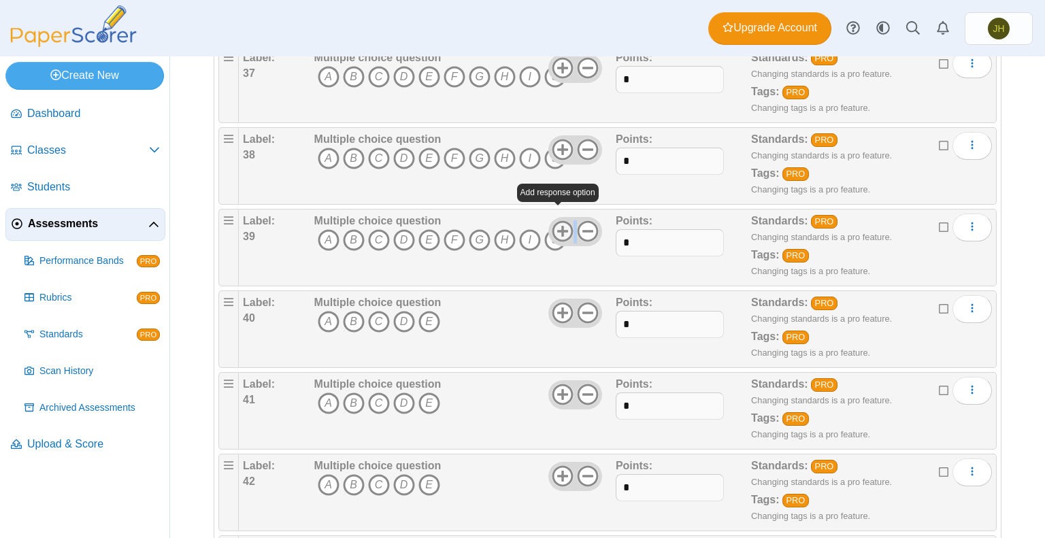
click at [558, 221] on use at bounding box center [562, 231] width 21 height 21
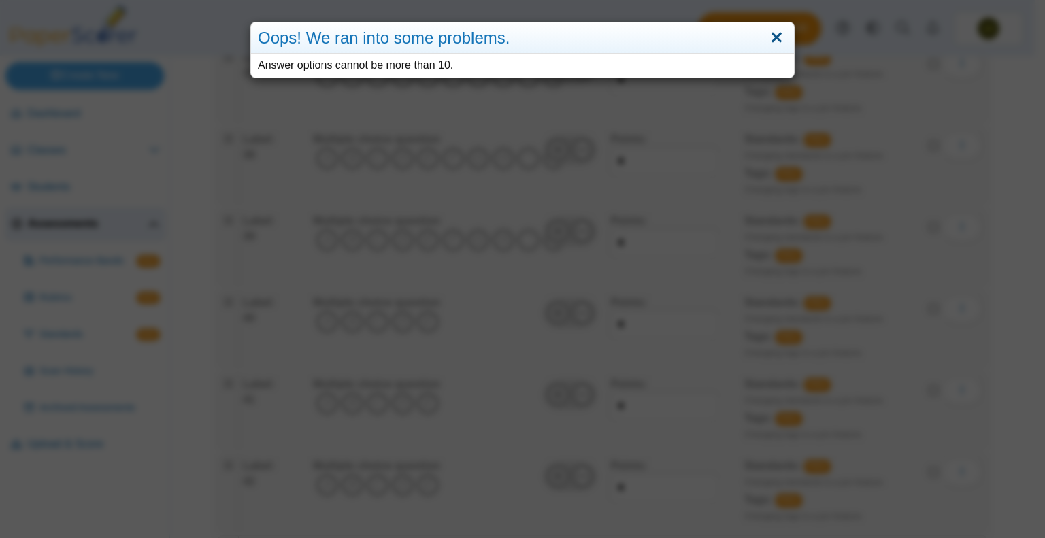
click at [770, 41] on link "Close" at bounding box center [776, 38] width 21 height 23
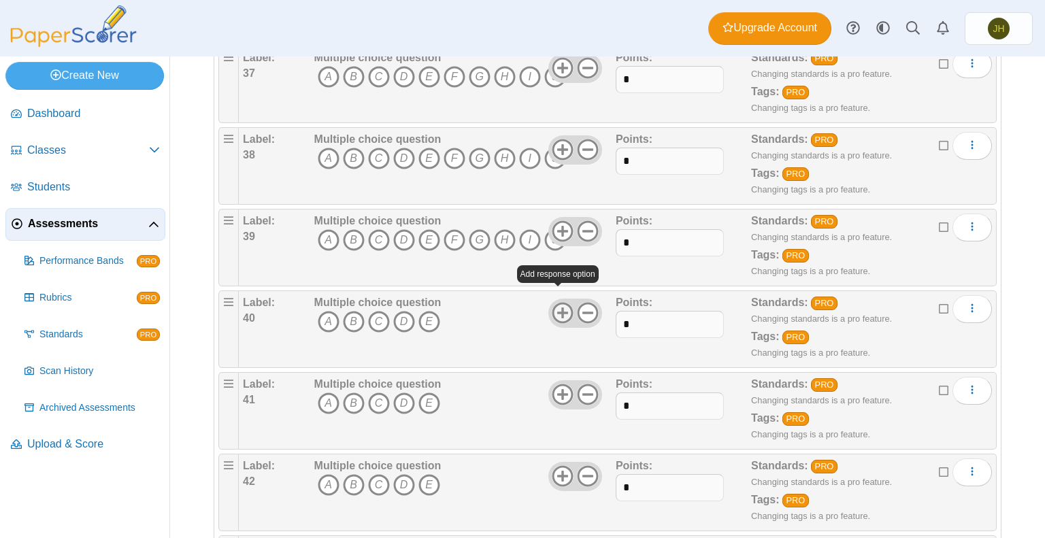
click at [555, 302] on icon at bounding box center [563, 313] width 22 height 22
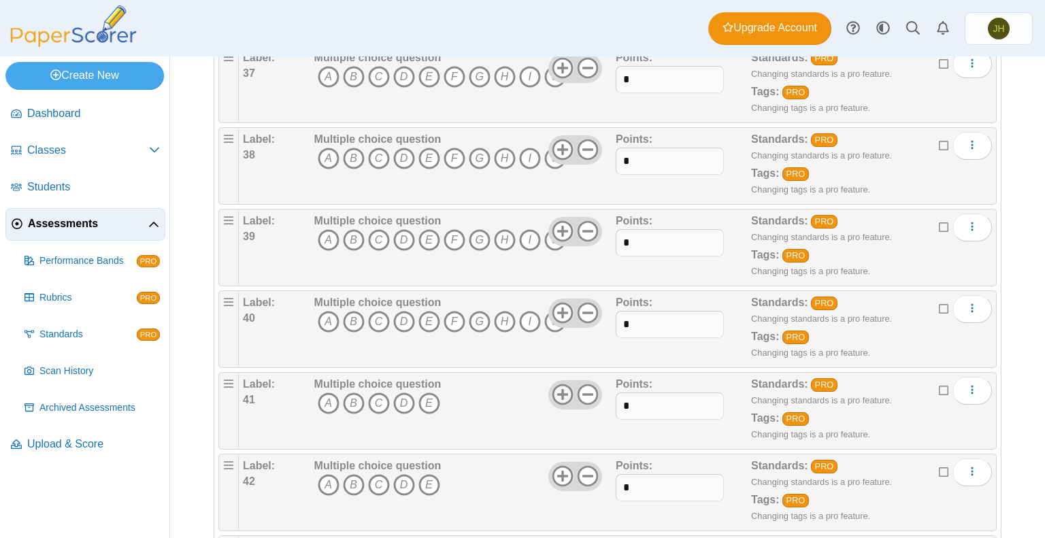
click at [552, 384] on use at bounding box center [562, 394] width 21 height 21
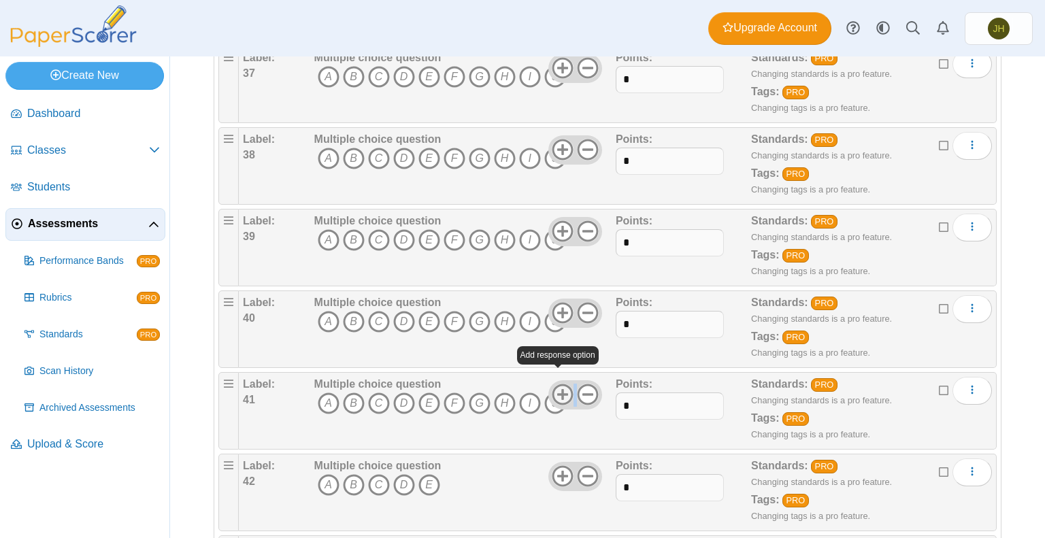
click at [552, 384] on use at bounding box center [562, 394] width 21 height 21
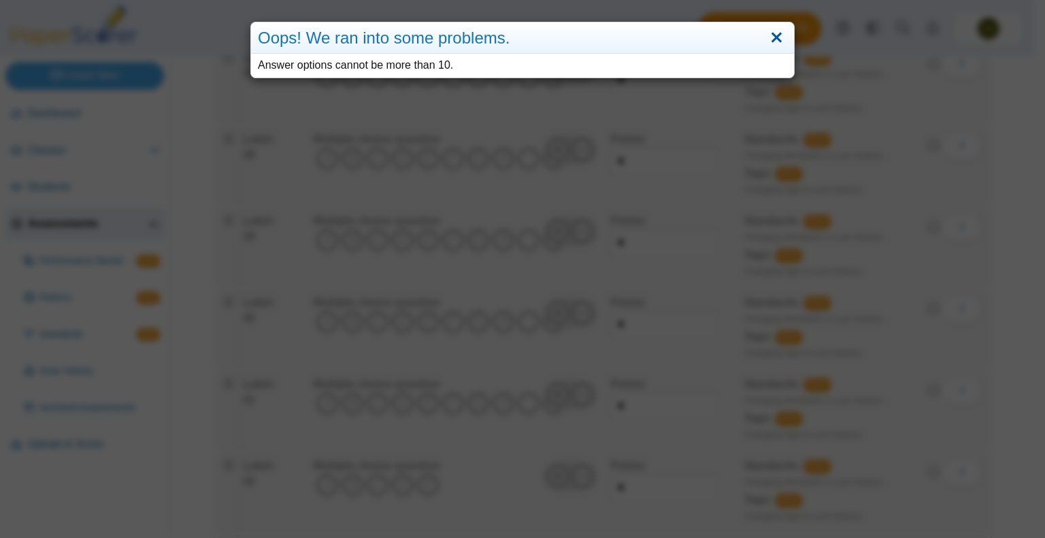
click at [766, 37] on link "Close" at bounding box center [776, 38] width 21 height 23
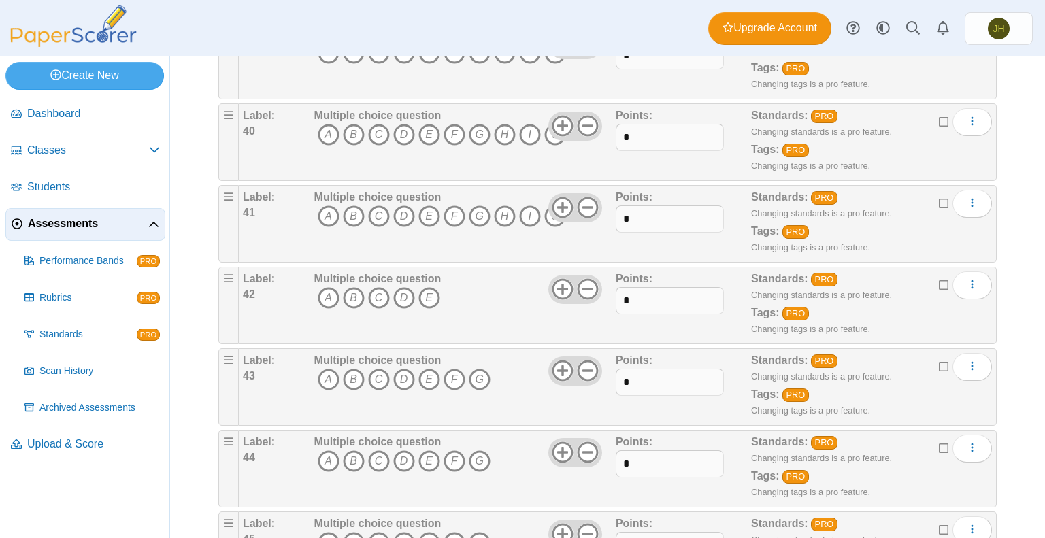
scroll to position [3364, 0]
click at [552, 278] on use at bounding box center [562, 288] width 21 height 21
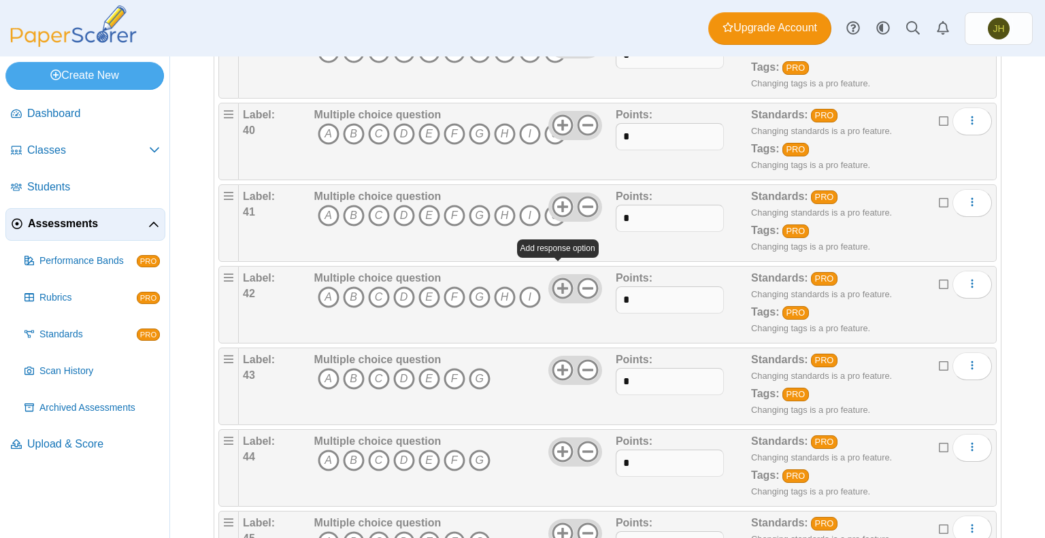
click at [552, 278] on use at bounding box center [562, 288] width 21 height 21
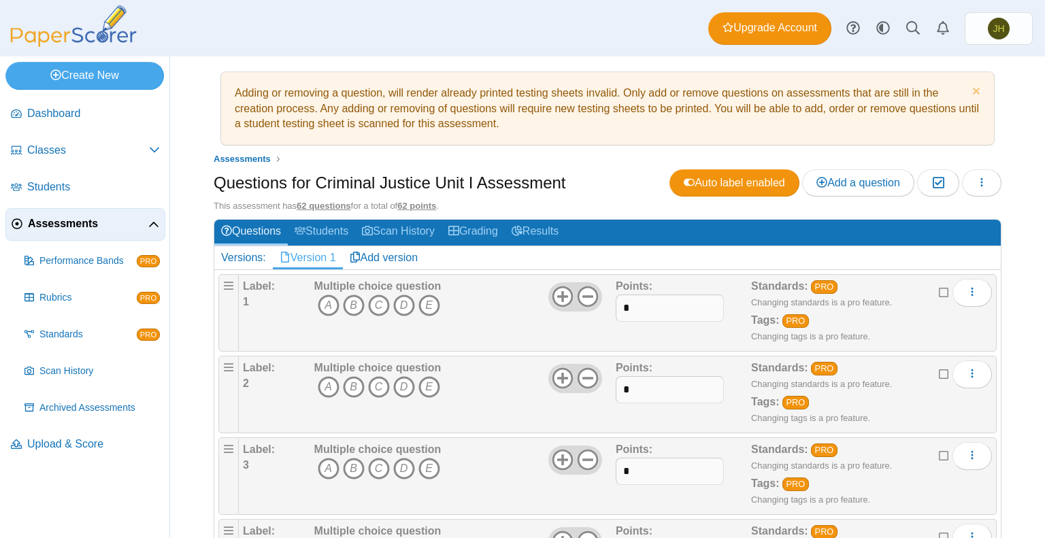
scroll to position [7, 0]
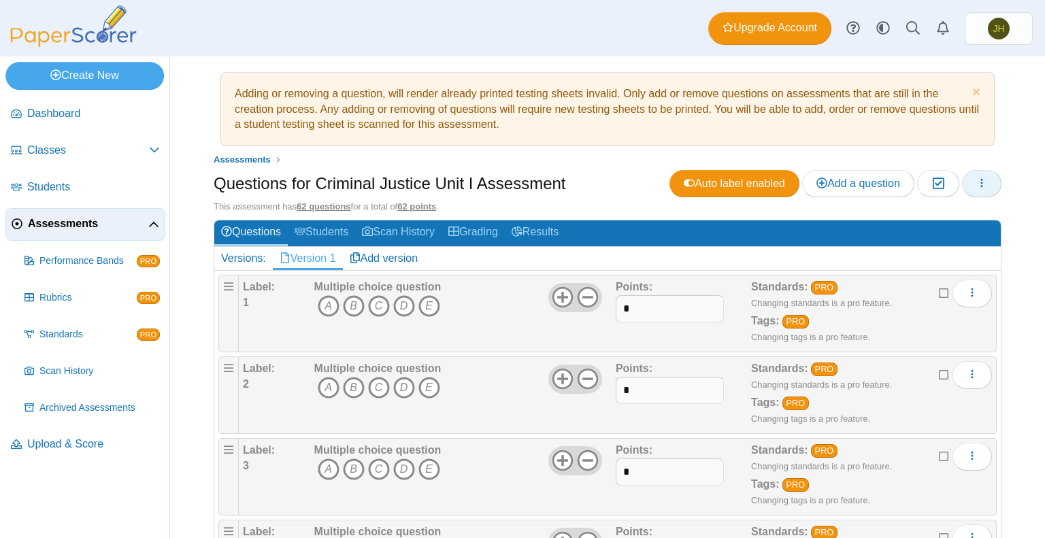
click at [976, 184] on icon "button" at bounding box center [981, 183] width 11 height 11
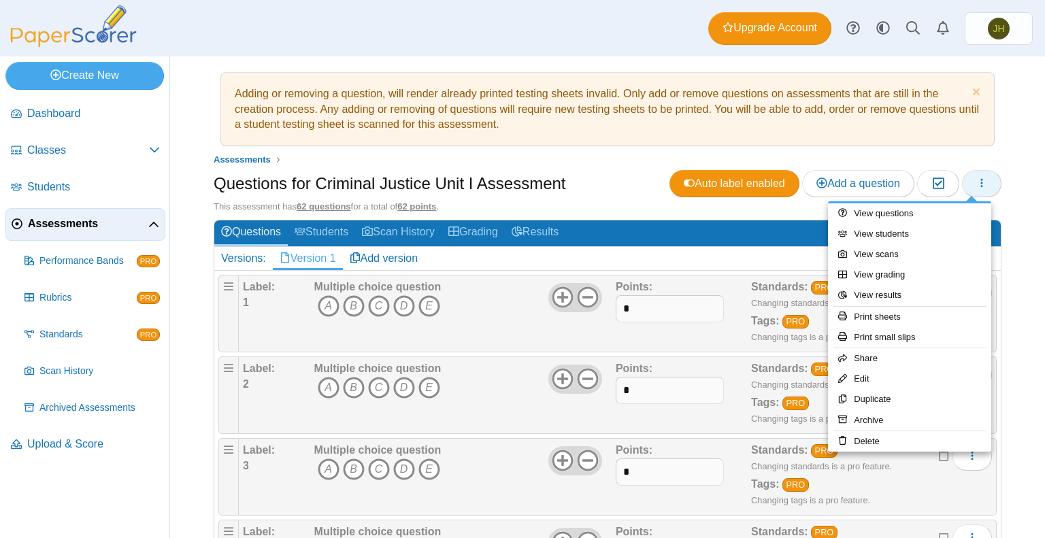
click at [976, 184] on icon "button" at bounding box center [981, 183] width 11 height 11
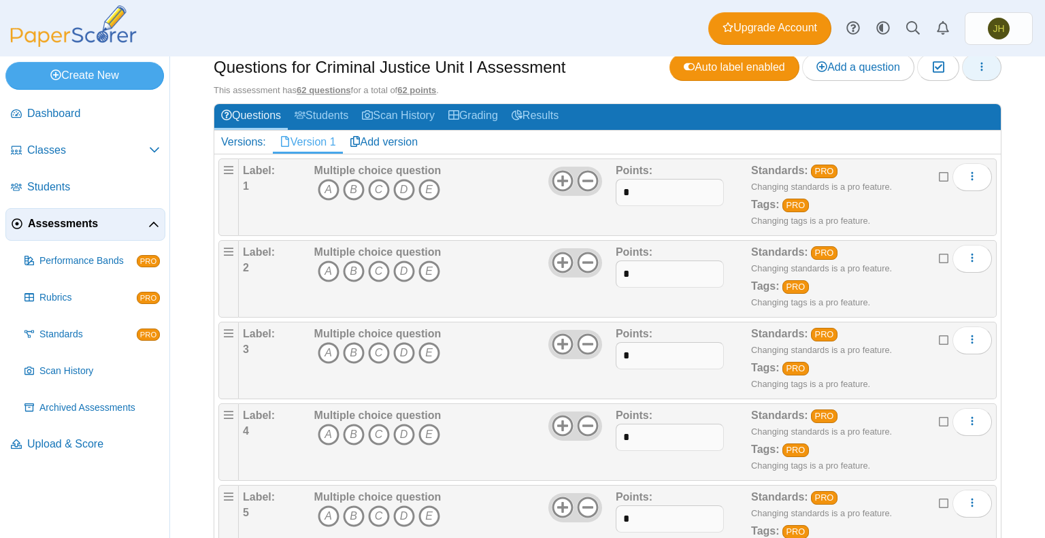
scroll to position [0, 0]
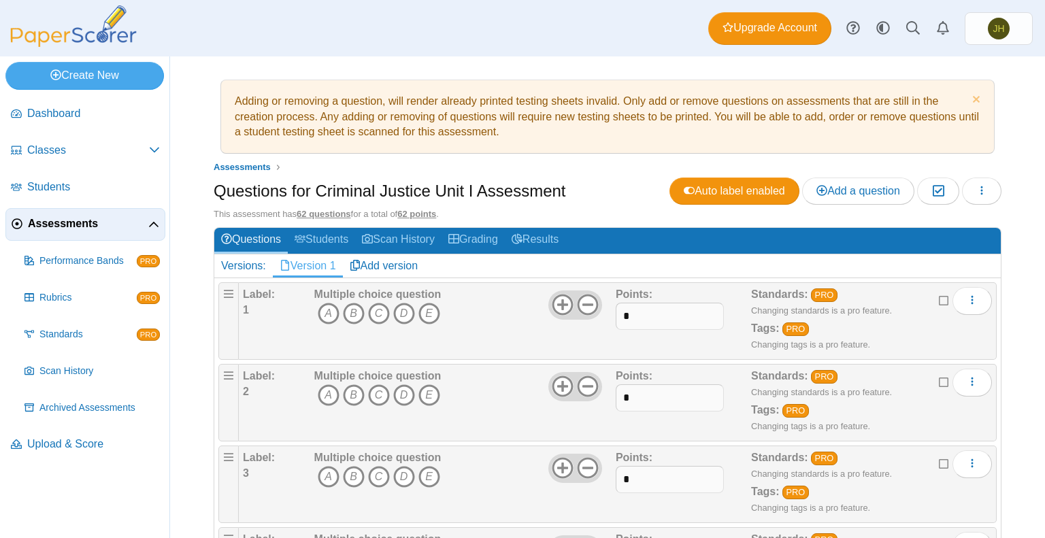
click at [72, 229] on span "Assessments" at bounding box center [88, 223] width 120 height 15
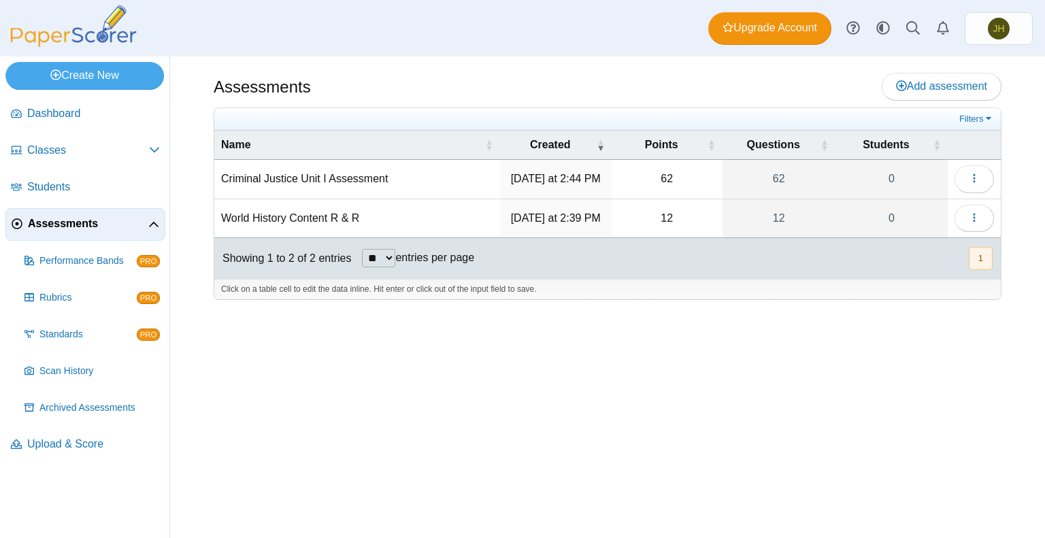
click at [349, 222] on td "World History Content R & R" at bounding box center [357, 218] width 286 height 39
click at [975, 220] on icon "button" at bounding box center [974, 217] width 11 height 11
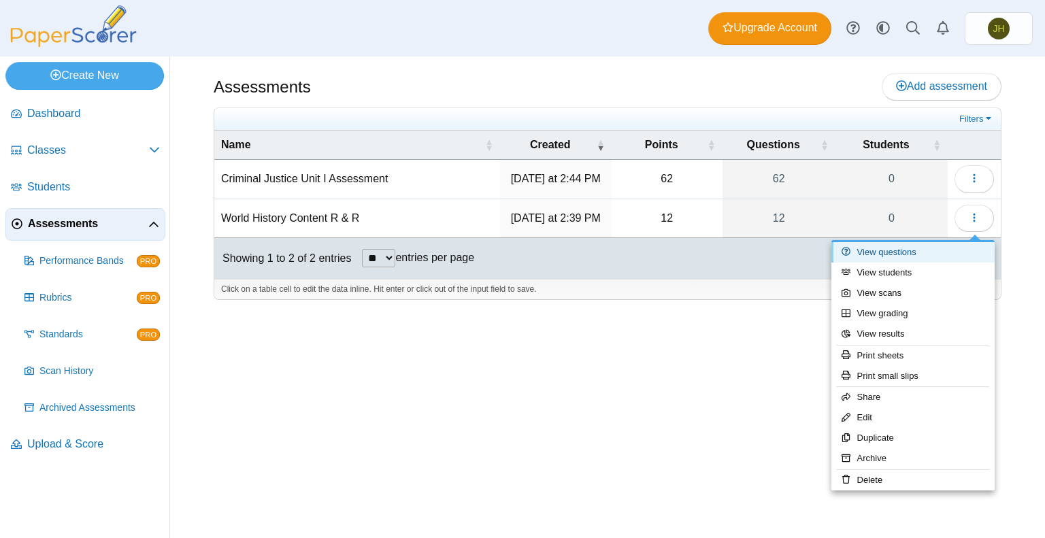
click at [898, 248] on link "View questions" at bounding box center [912, 252] width 163 height 20
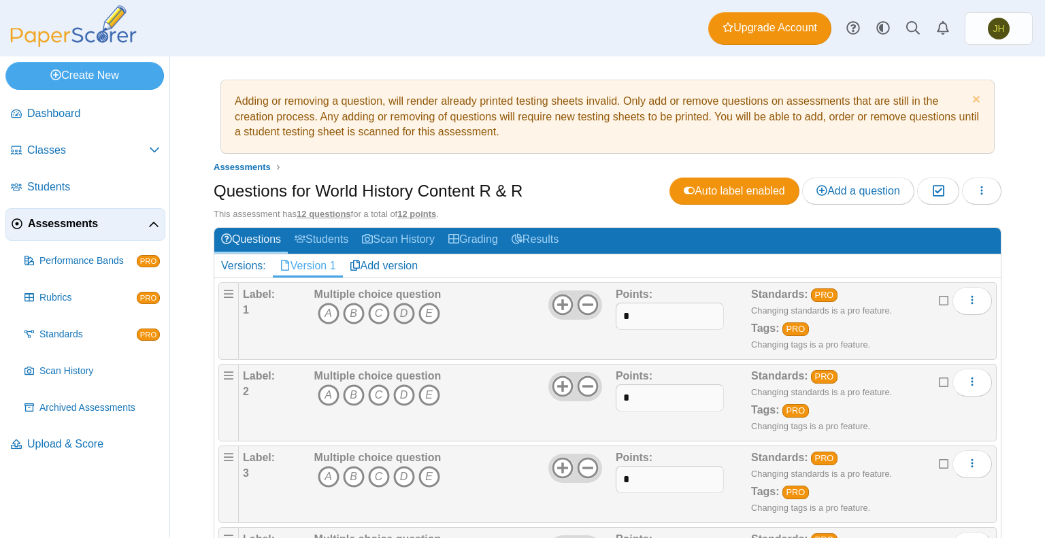
click at [403, 313] on icon "D" at bounding box center [404, 314] width 22 height 22
click at [321, 392] on icon "A" at bounding box center [329, 395] width 22 height 22
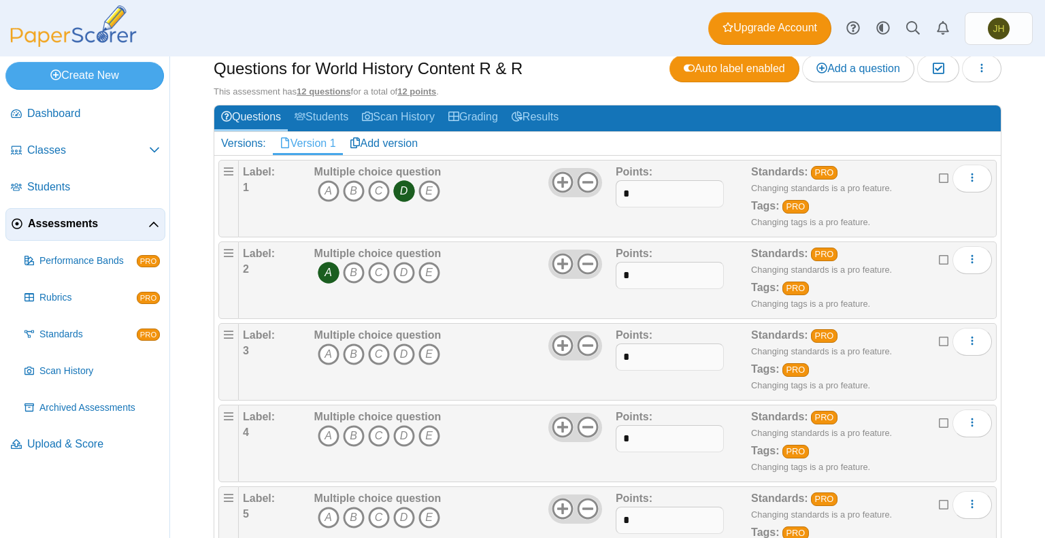
scroll to position [127, 0]
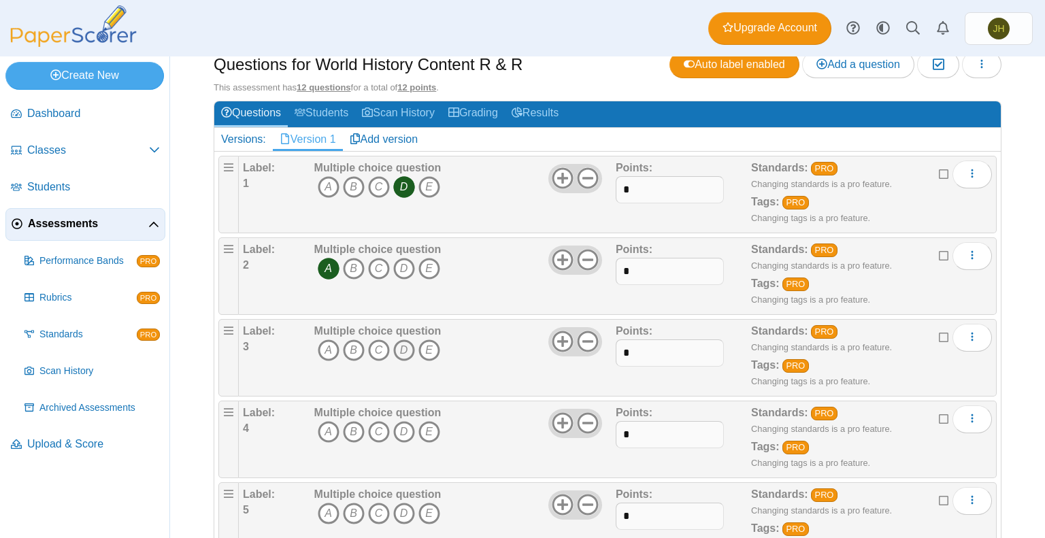
click at [402, 345] on icon "D" at bounding box center [404, 350] width 22 height 22
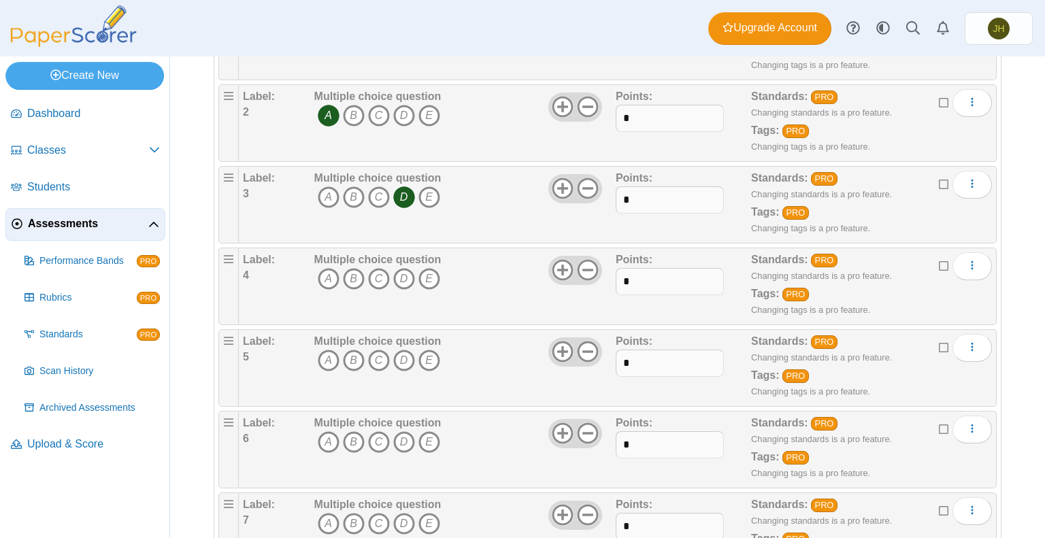
scroll to position [284, 0]
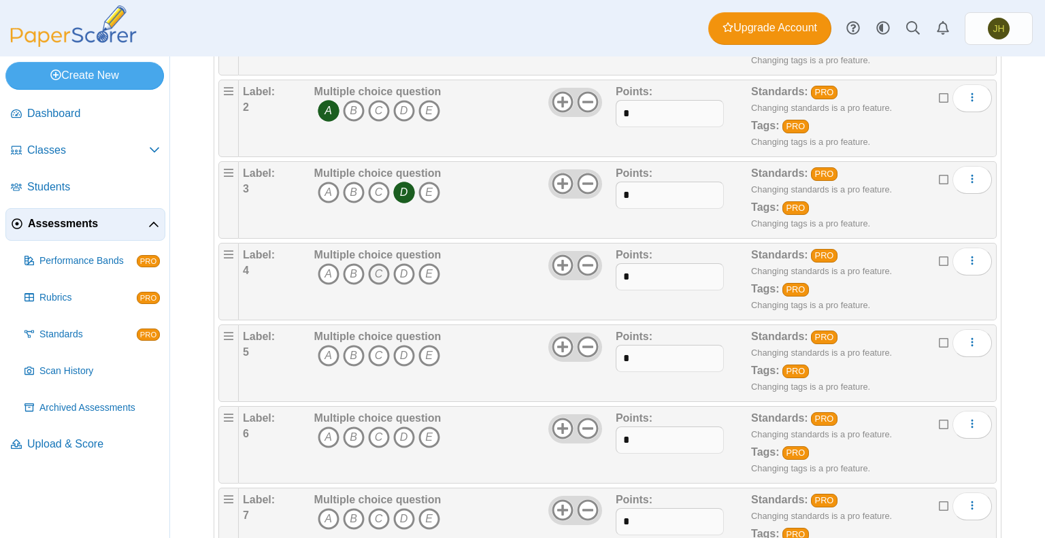
click at [376, 275] on icon "C" at bounding box center [379, 274] width 22 height 22
click at [322, 351] on icon "A" at bounding box center [329, 356] width 22 height 22
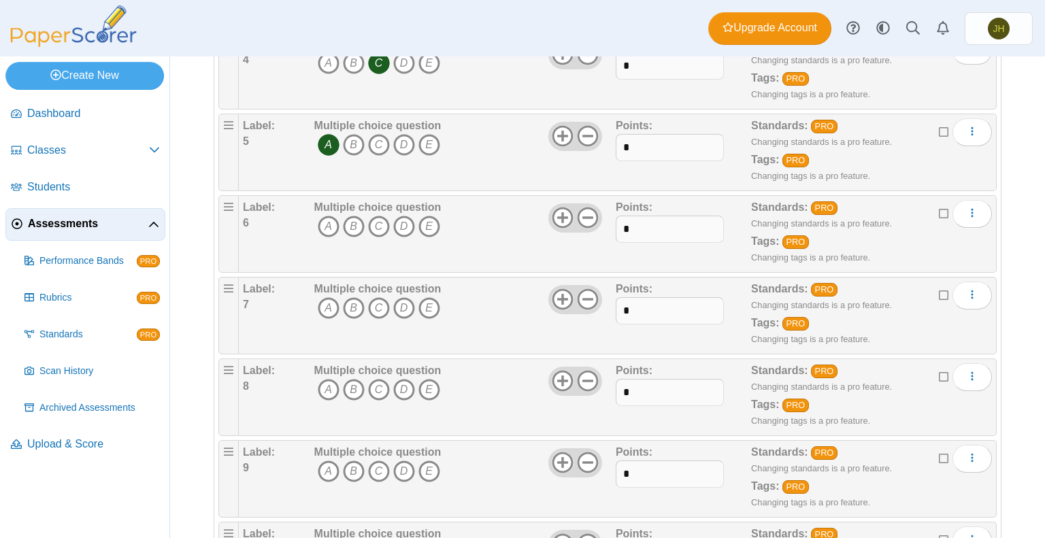
scroll to position [497, 0]
click at [351, 220] on icon "B" at bounding box center [354, 225] width 22 height 22
click at [397, 303] on icon "D" at bounding box center [404, 307] width 22 height 22
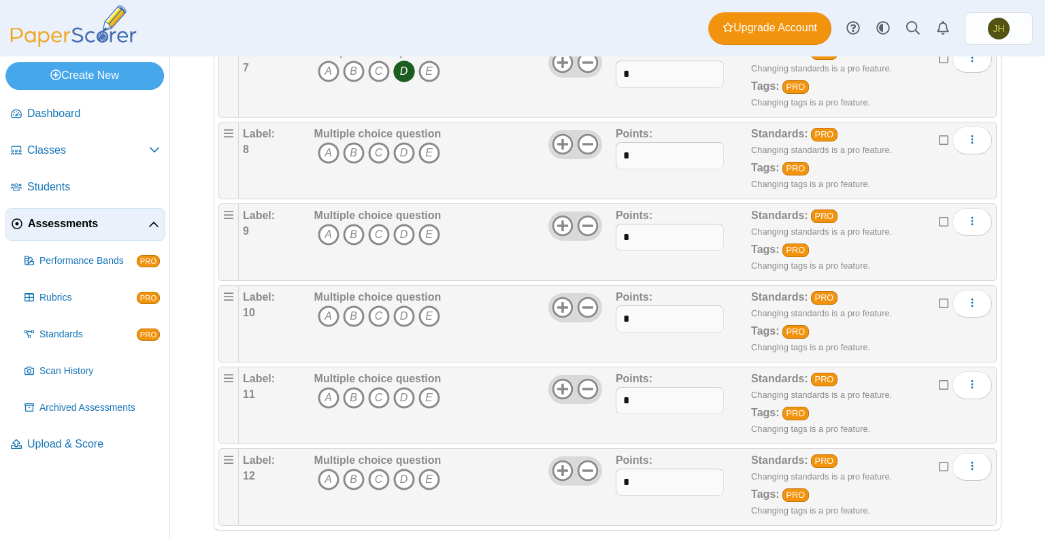
scroll to position [733, 0]
click at [345, 141] on icon "B" at bounding box center [354, 152] width 22 height 22
click at [375, 231] on icon "C" at bounding box center [379, 233] width 22 height 22
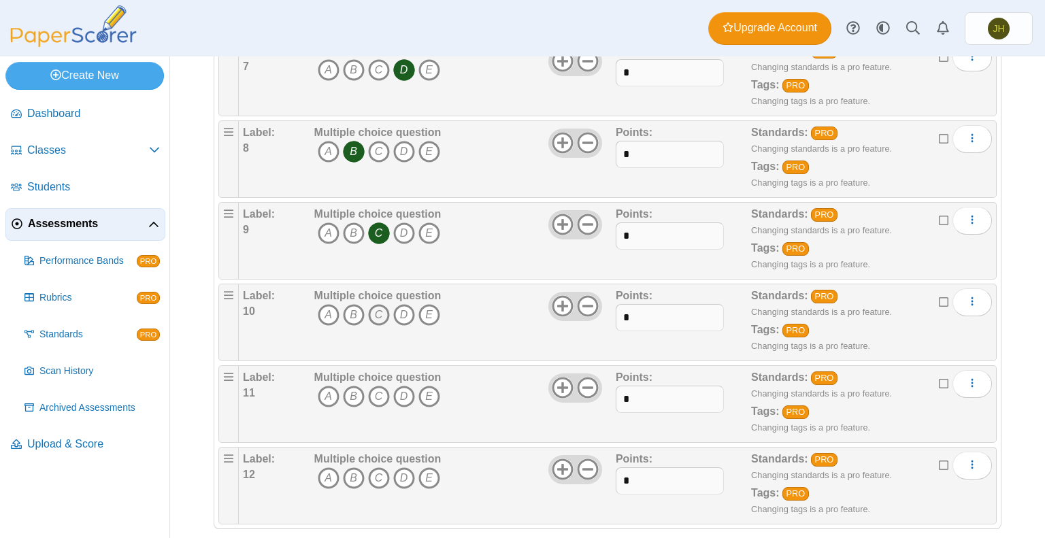
click at [378, 308] on icon "C" at bounding box center [379, 315] width 22 height 22
click at [346, 390] on icon "B" at bounding box center [354, 397] width 22 height 22
click at [325, 470] on icon "A" at bounding box center [329, 478] width 22 height 22
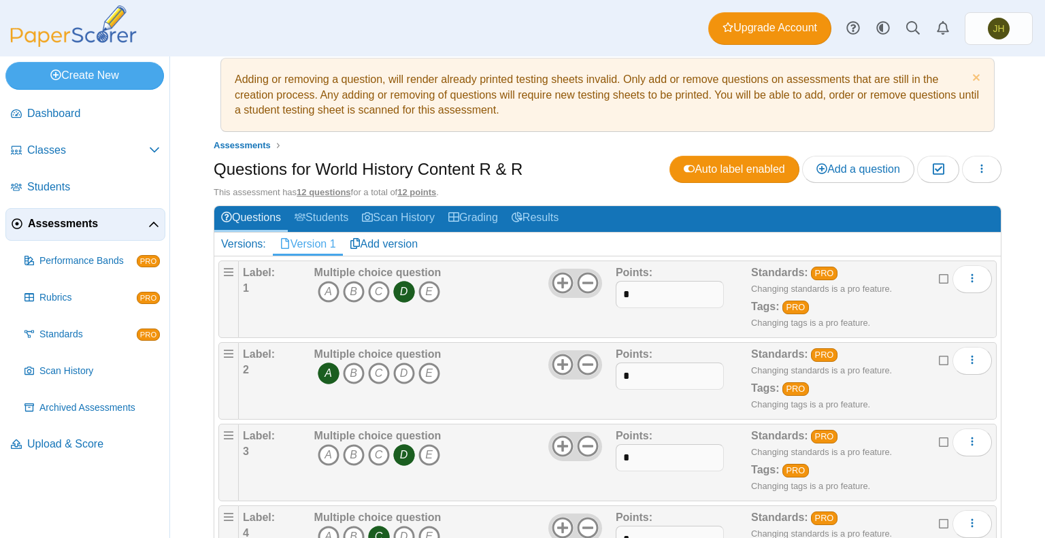
scroll to position [0, 0]
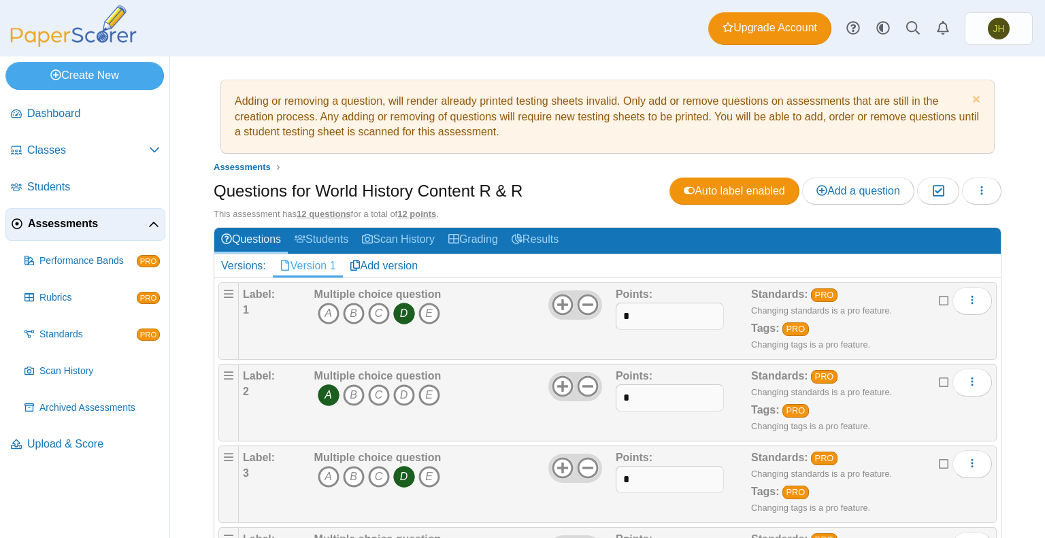
click at [63, 222] on span "Assessments" at bounding box center [88, 223] width 120 height 15
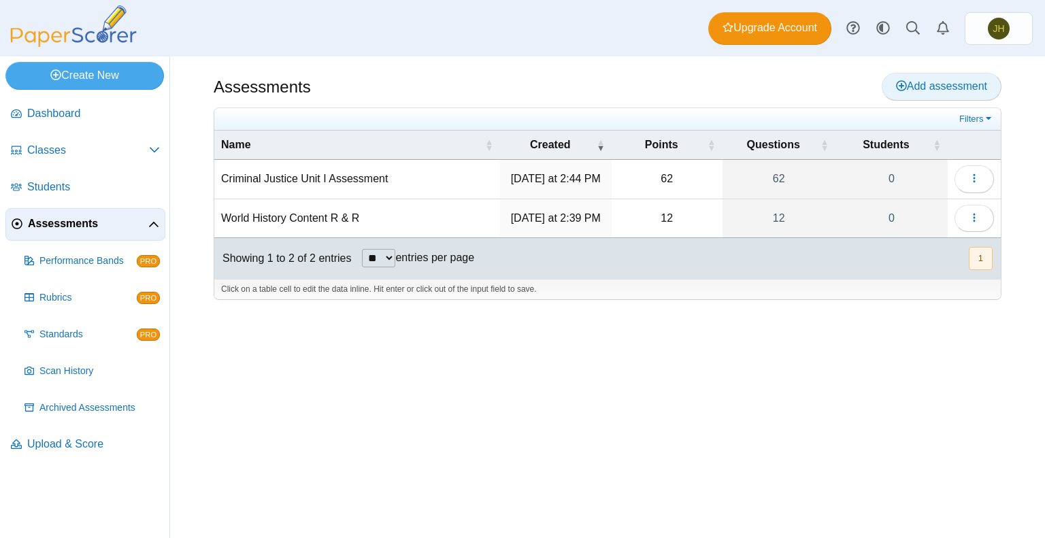
click at [935, 88] on span "Add assessment" at bounding box center [941, 86] width 91 height 12
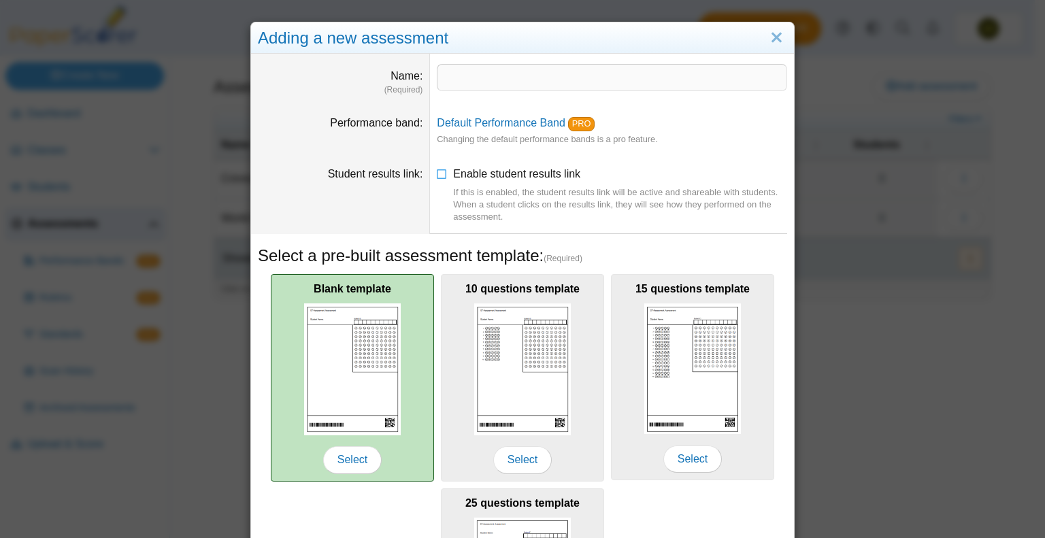
click at [347, 426] on img at bounding box center [352, 368] width 97 height 131
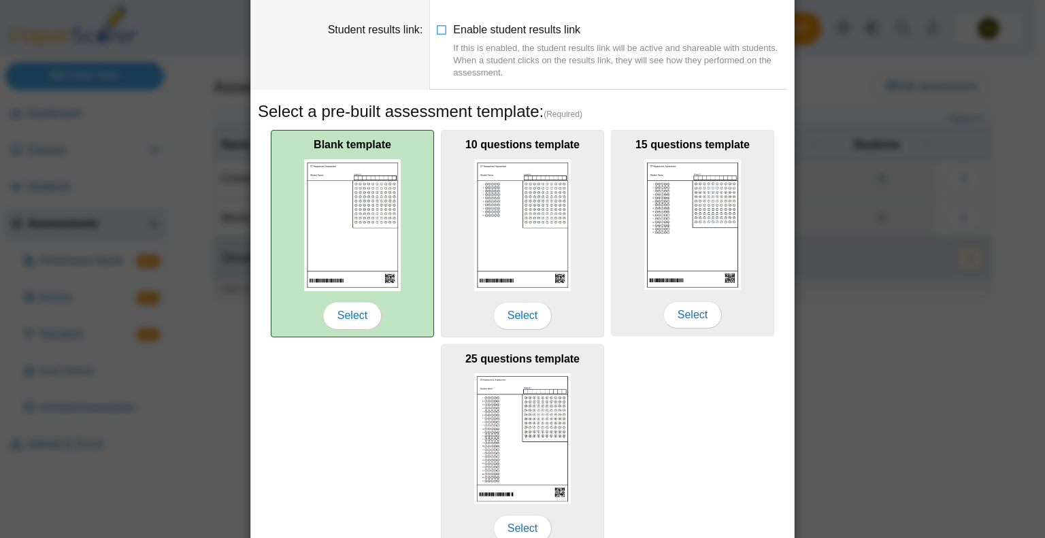
scroll to position [210, 0]
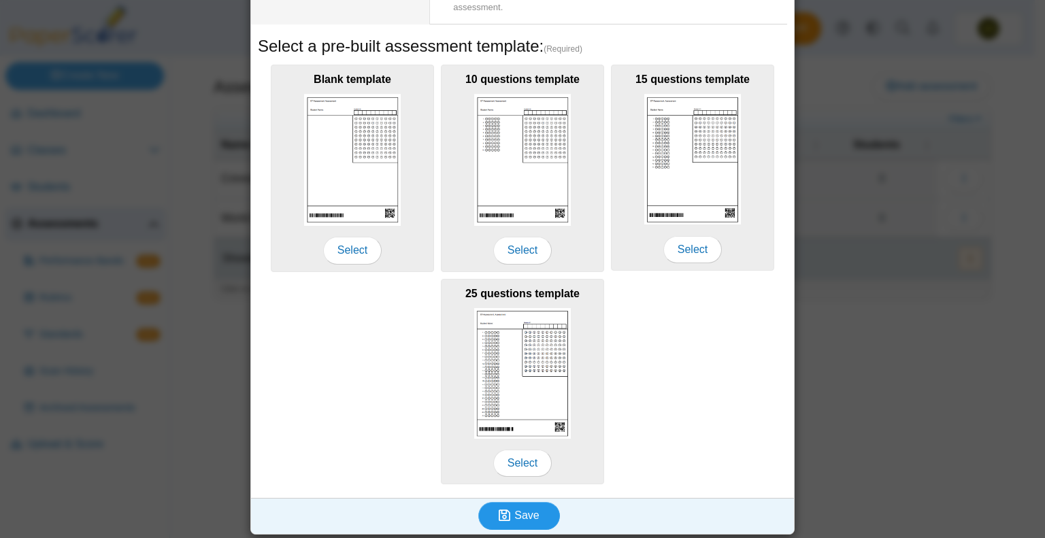
click at [525, 510] on span "Save" at bounding box center [526, 516] width 24 height 12
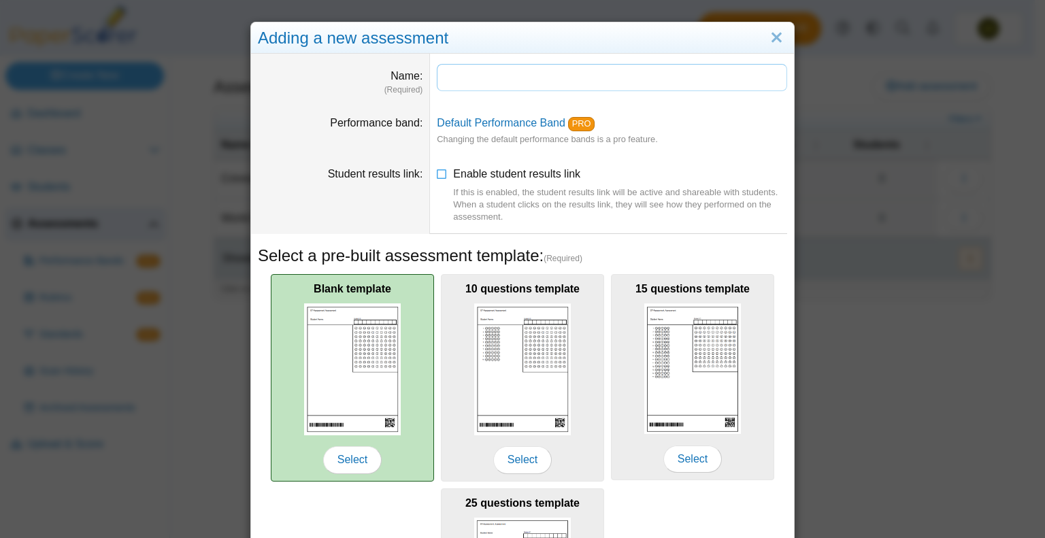
type input "*"
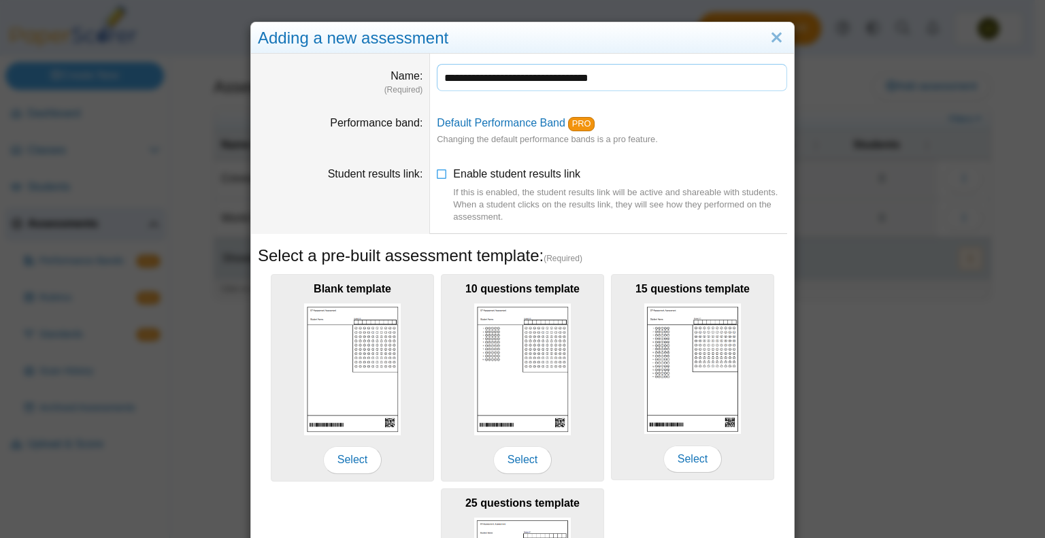
scroll to position [210, 0]
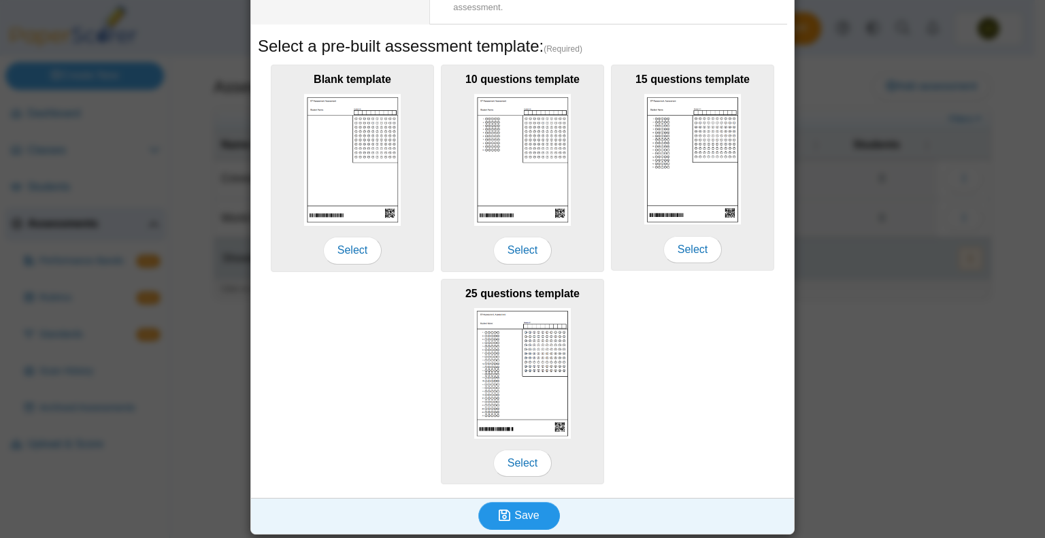
type input "**********"
click at [509, 508] on icon "submit" at bounding box center [507, 515] width 16 height 15
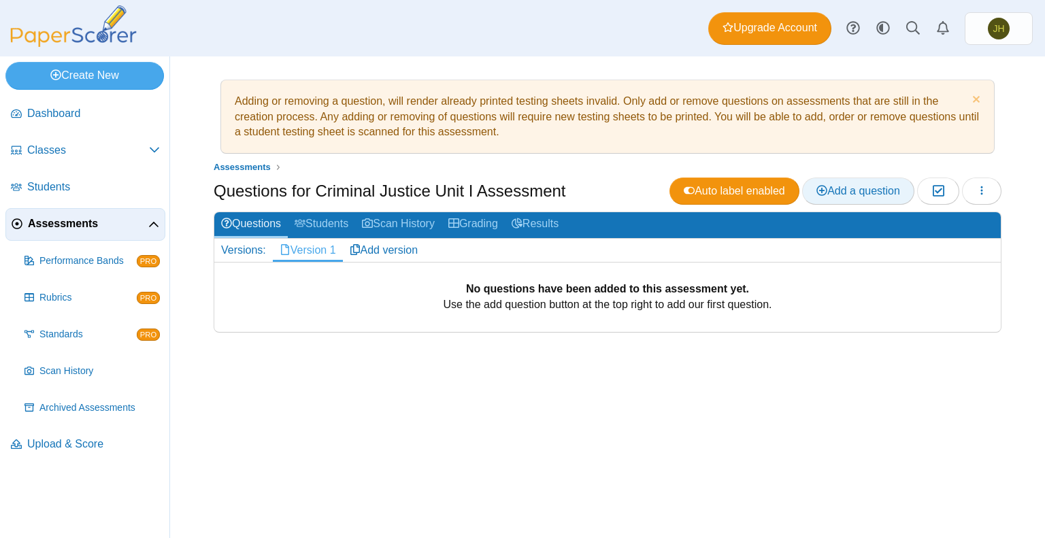
click at [843, 192] on span "Add a question" at bounding box center [858, 191] width 84 height 12
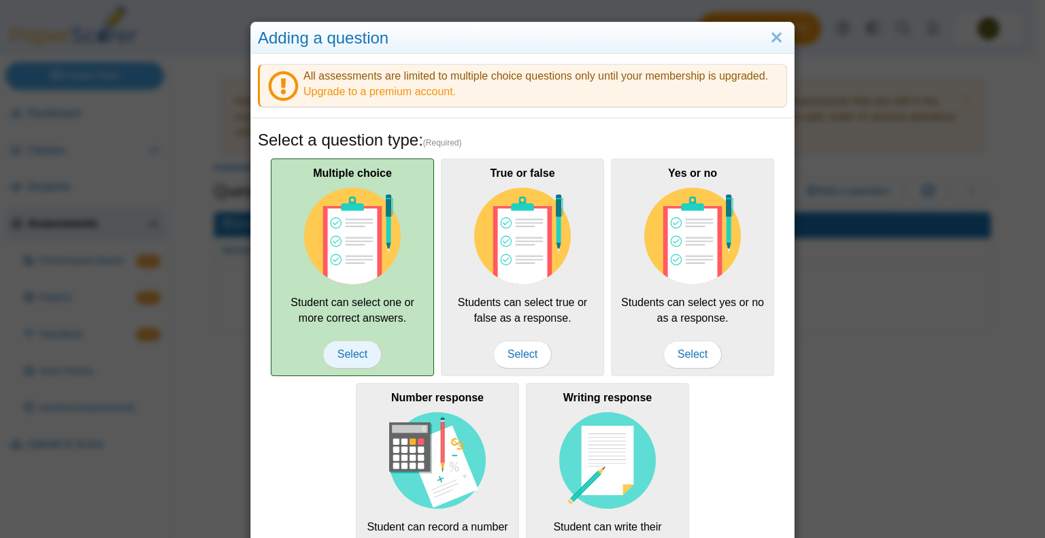
click at [351, 341] on span "Select" at bounding box center [352, 354] width 59 height 27
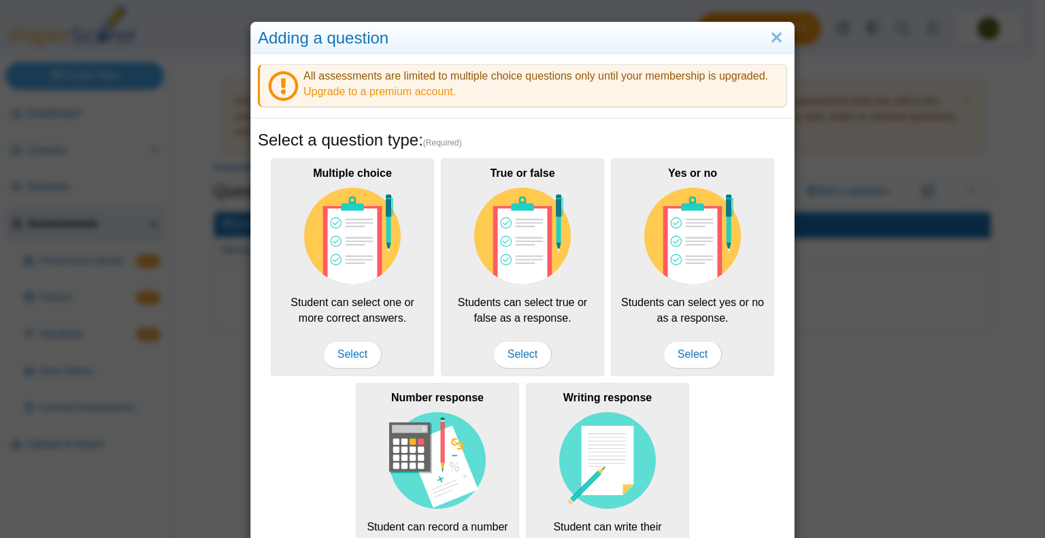
scroll to position [223, 0]
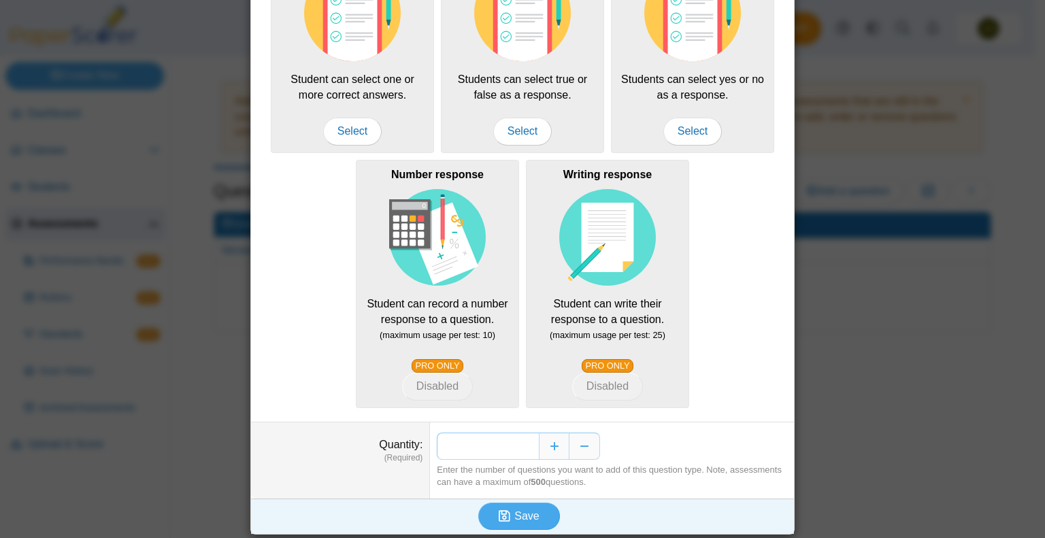
click at [528, 444] on input "*" at bounding box center [488, 446] width 102 height 27
type input "**"
click at [520, 510] on span "Save" at bounding box center [526, 516] width 24 height 12
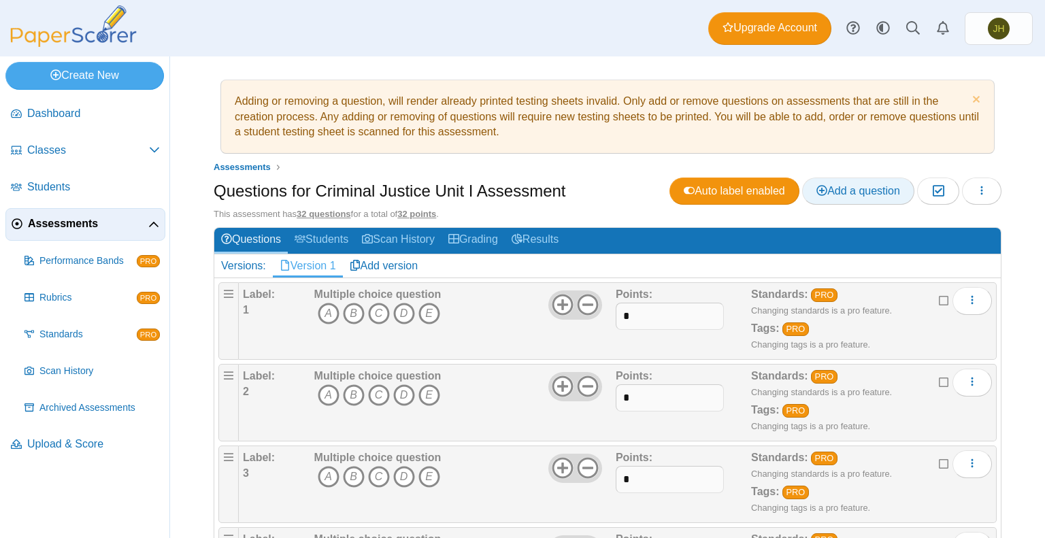
click at [833, 190] on span "Add a question" at bounding box center [858, 191] width 84 height 12
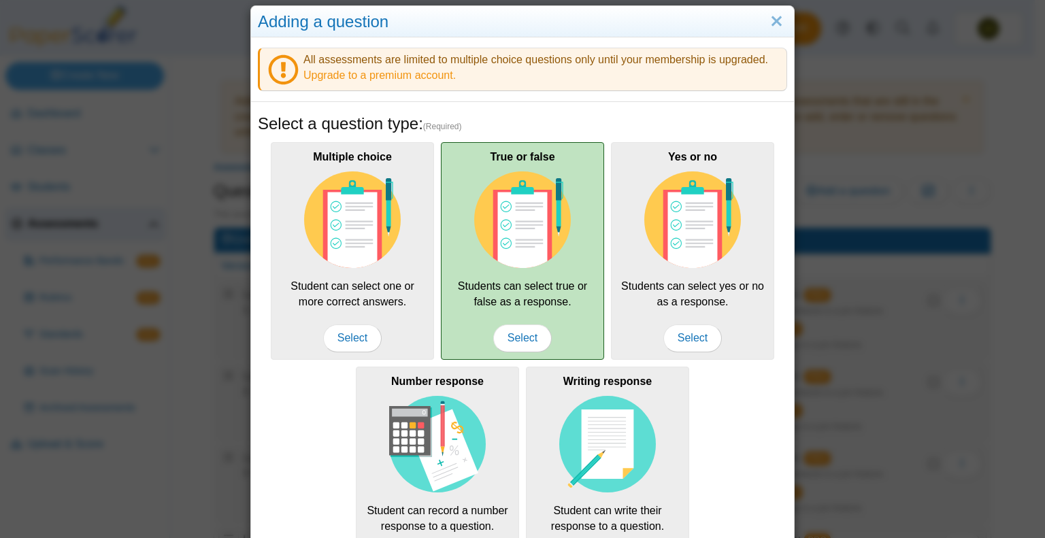
scroll to position [14, 0]
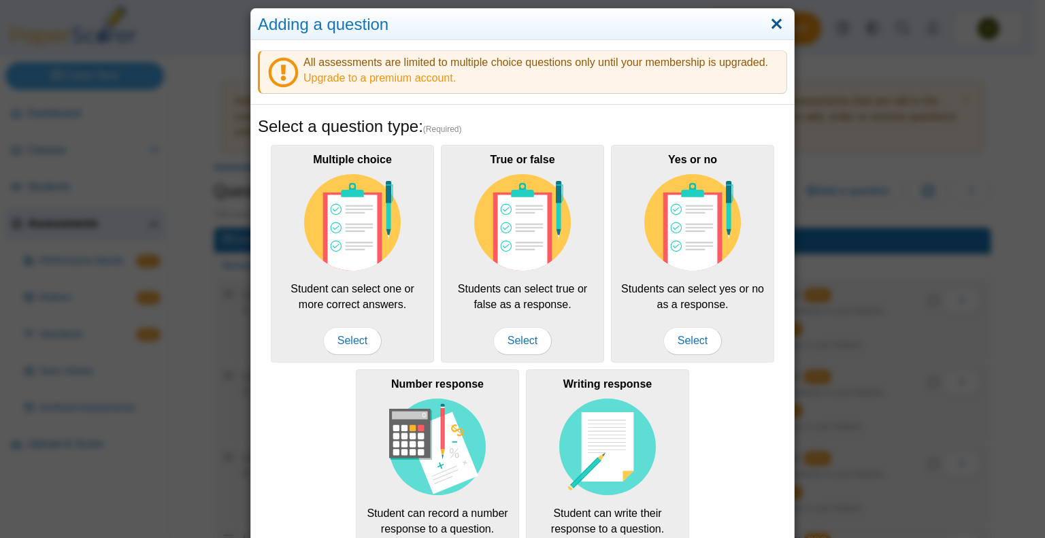
click at [767, 21] on link "Close" at bounding box center [776, 24] width 21 height 23
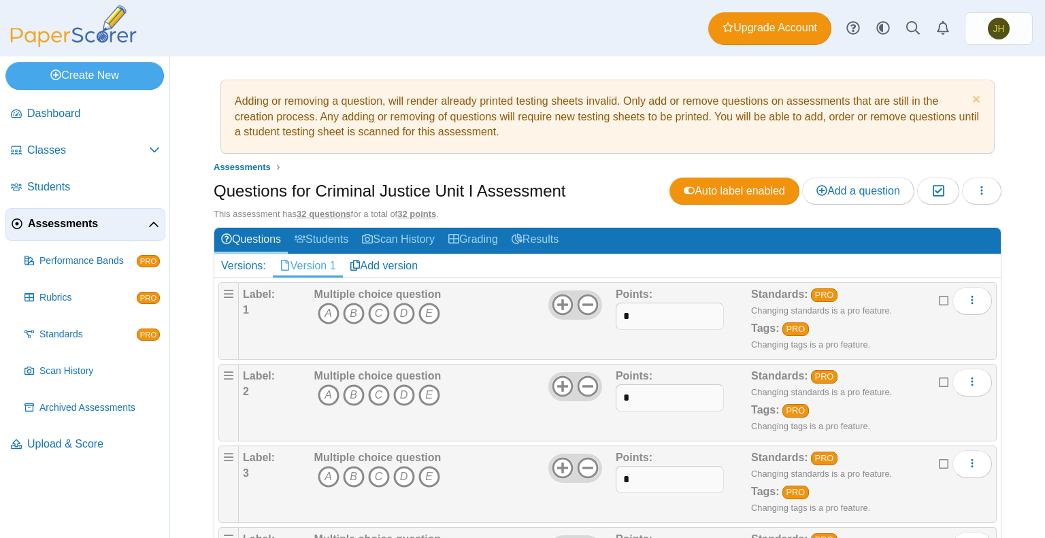
click at [87, 225] on span "Assessments" at bounding box center [88, 223] width 120 height 15
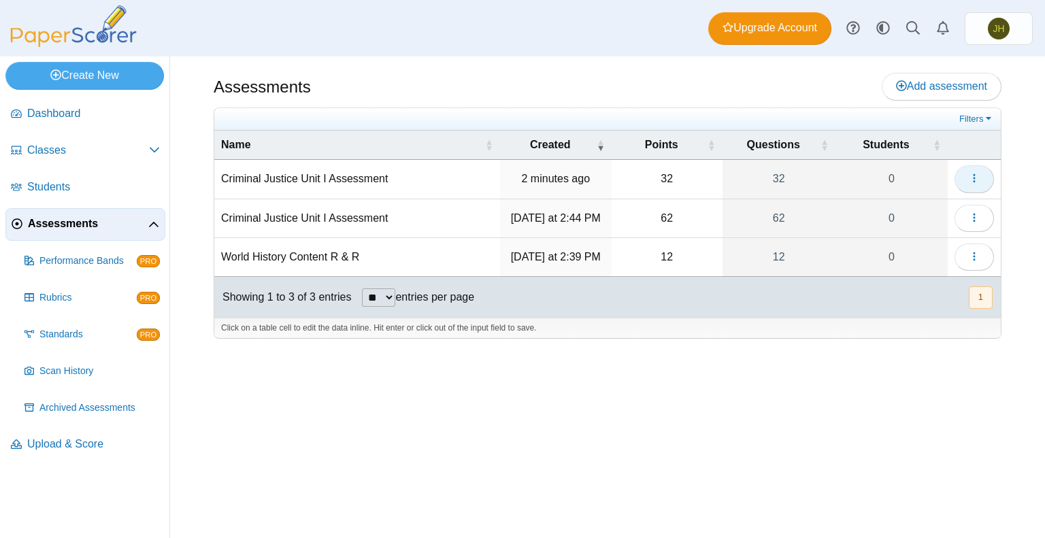
click at [963, 171] on button "button" at bounding box center [974, 178] width 39 height 27
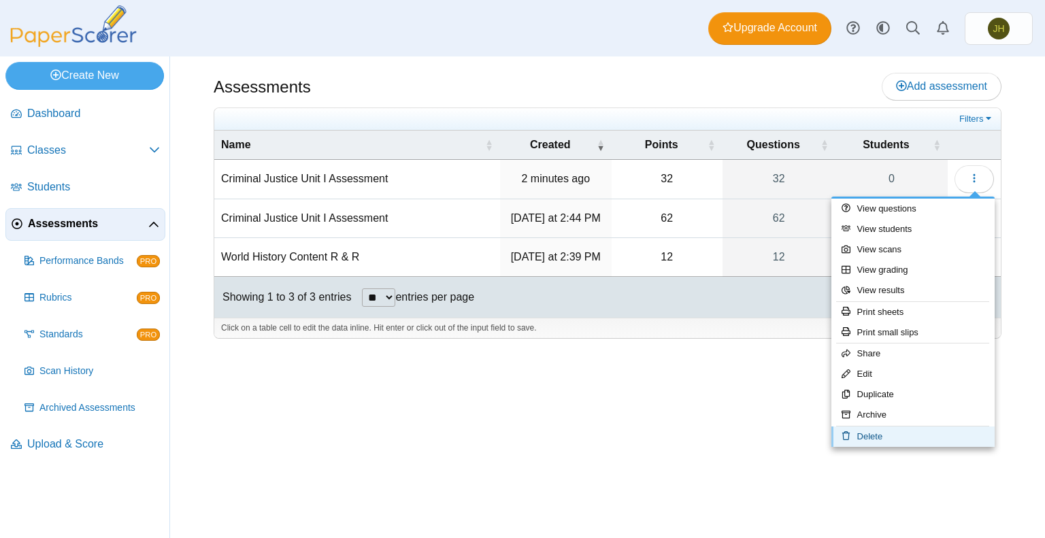
click at [874, 435] on link "Delete" at bounding box center [912, 437] width 163 height 20
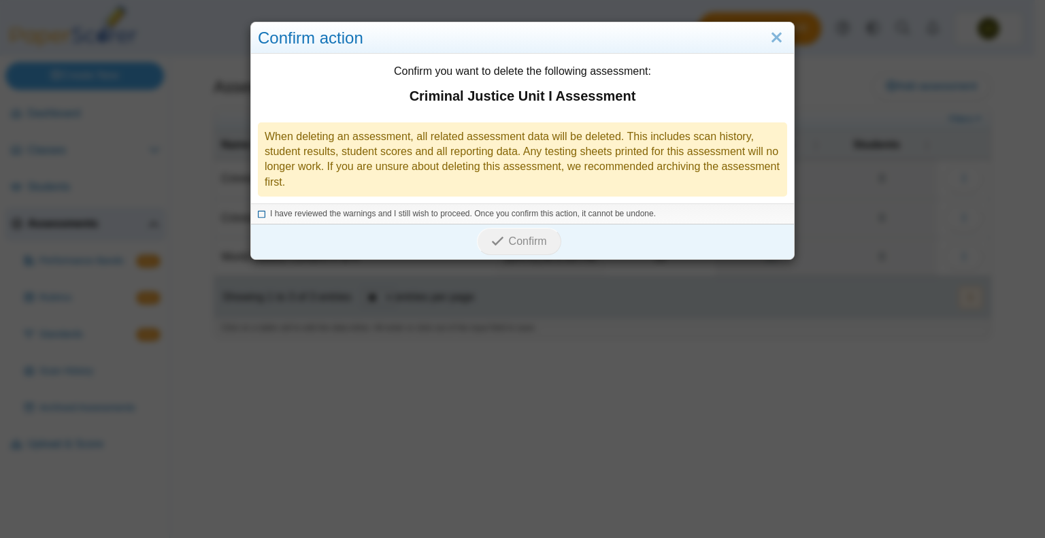
click at [258, 211] on icon at bounding box center [262, 211] width 8 height 7
click at [509, 242] on span "Confirm" at bounding box center [528, 241] width 38 height 12
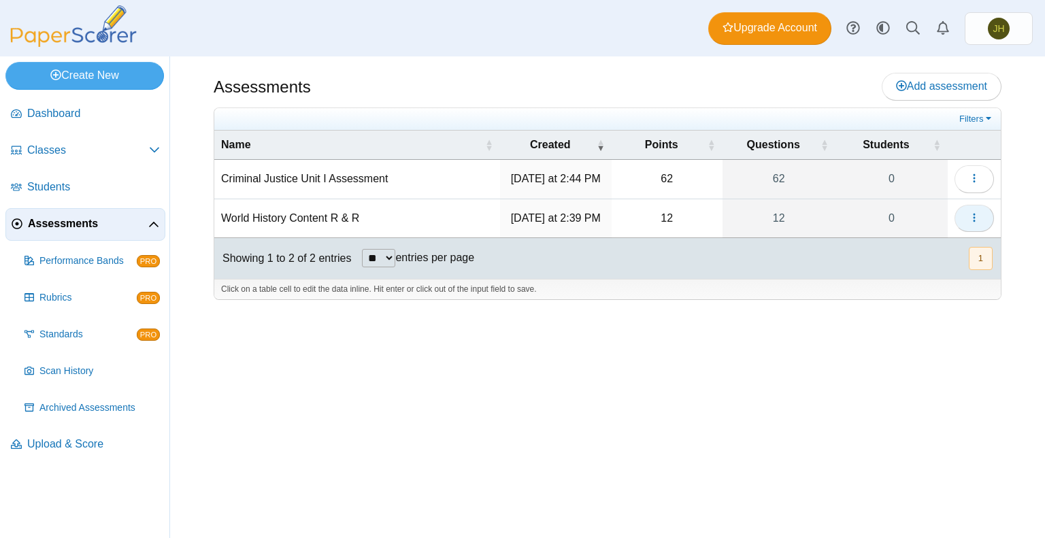
click at [980, 222] on button "button" at bounding box center [974, 218] width 39 height 27
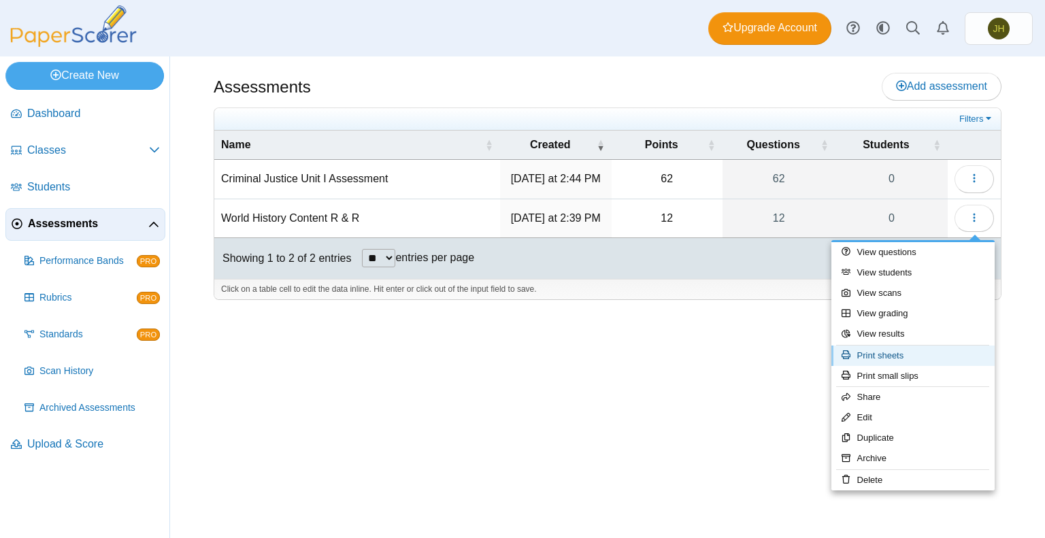
click at [881, 354] on link "Print sheets" at bounding box center [912, 356] width 163 height 20
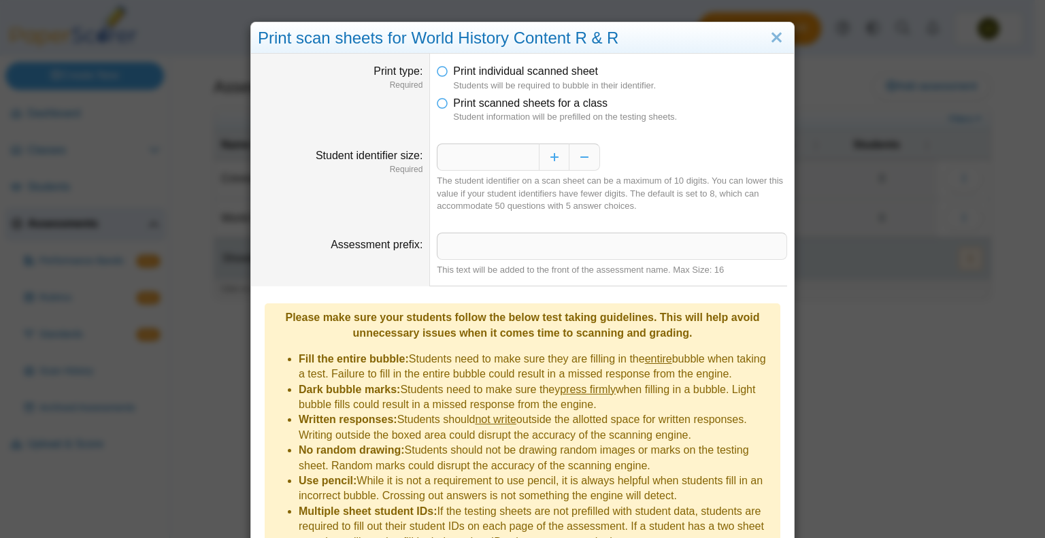
scroll to position [67, 0]
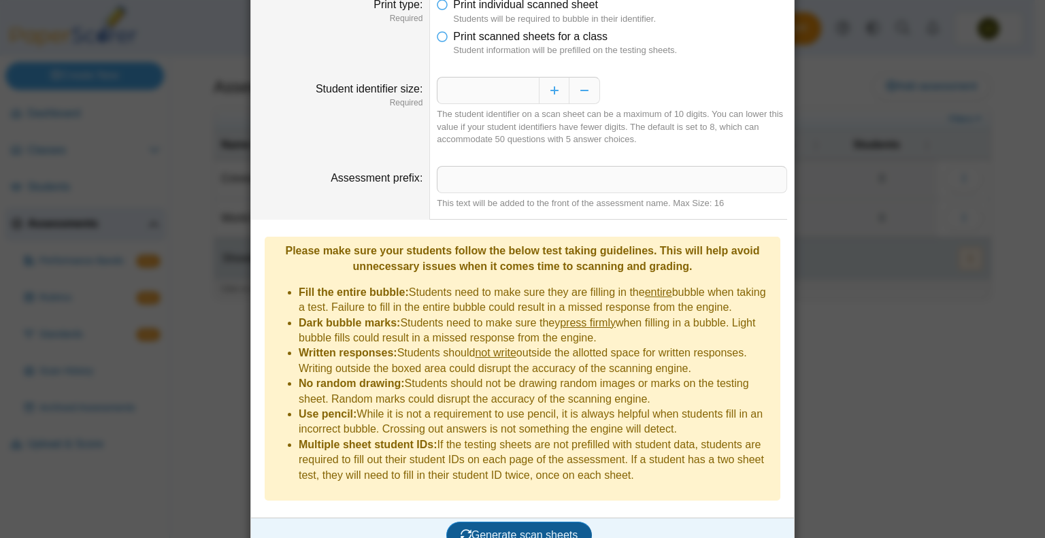
click at [506, 529] on span "Generate scan sheets" at bounding box center [520, 535] width 118 height 12
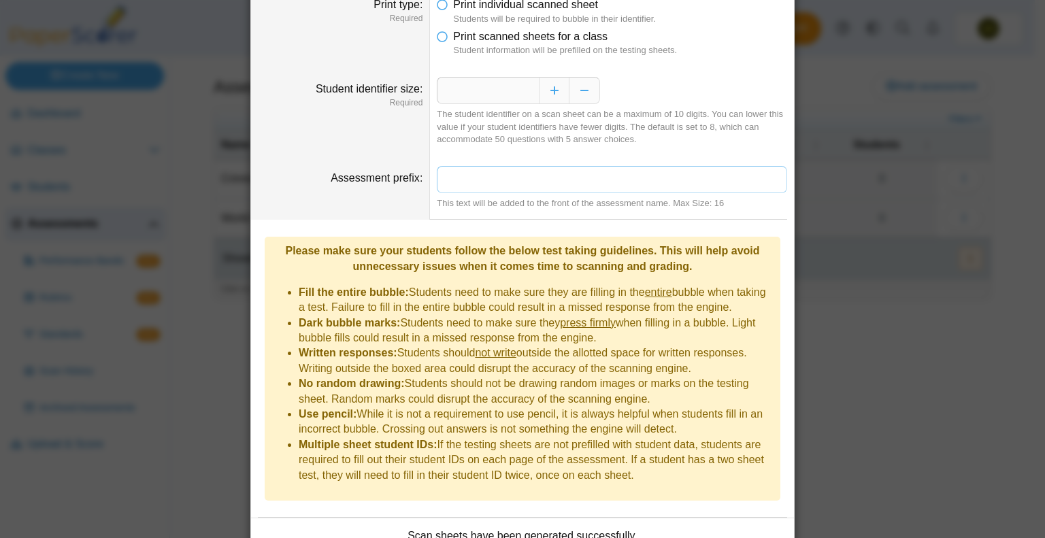
click at [459, 179] on input "Assessment prefix" at bounding box center [612, 179] width 350 height 27
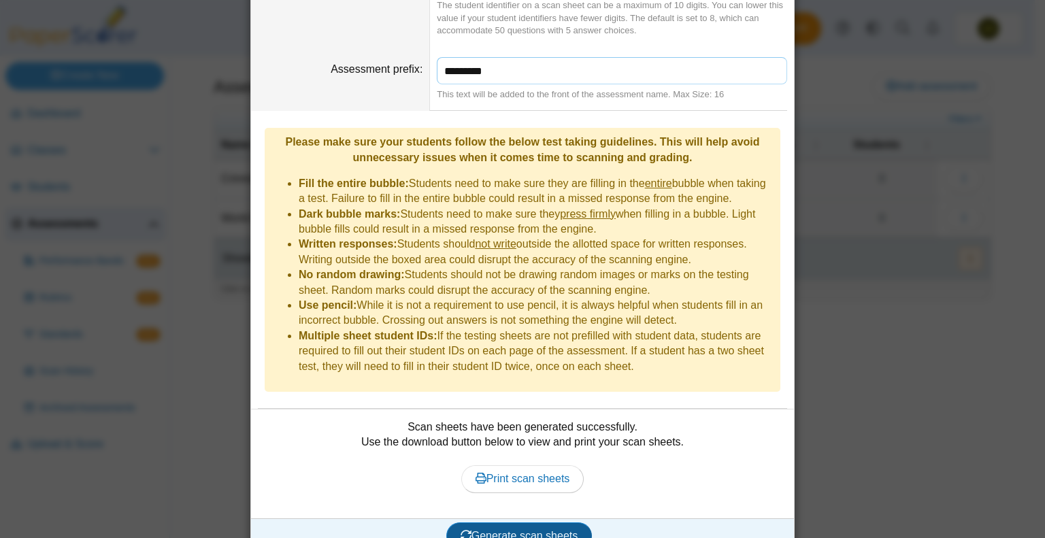
type input "********"
click at [518, 530] on span "Generate scan sheets" at bounding box center [520, 536] width 118 height 12
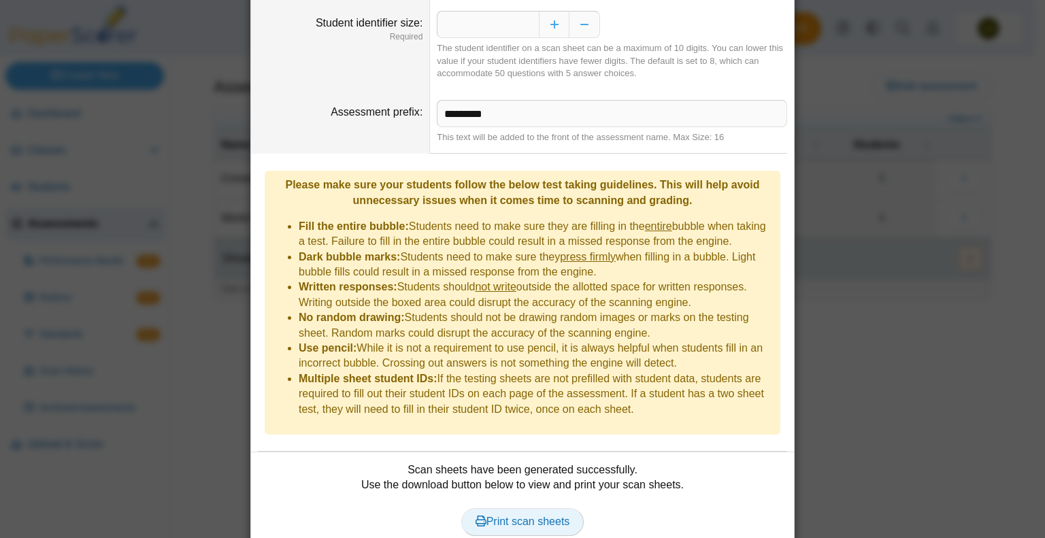
click at [522, 516] on span "Print scan sheets" at bounding box center [523, 522] width 95 height 12
